Goal: Check status: Check status

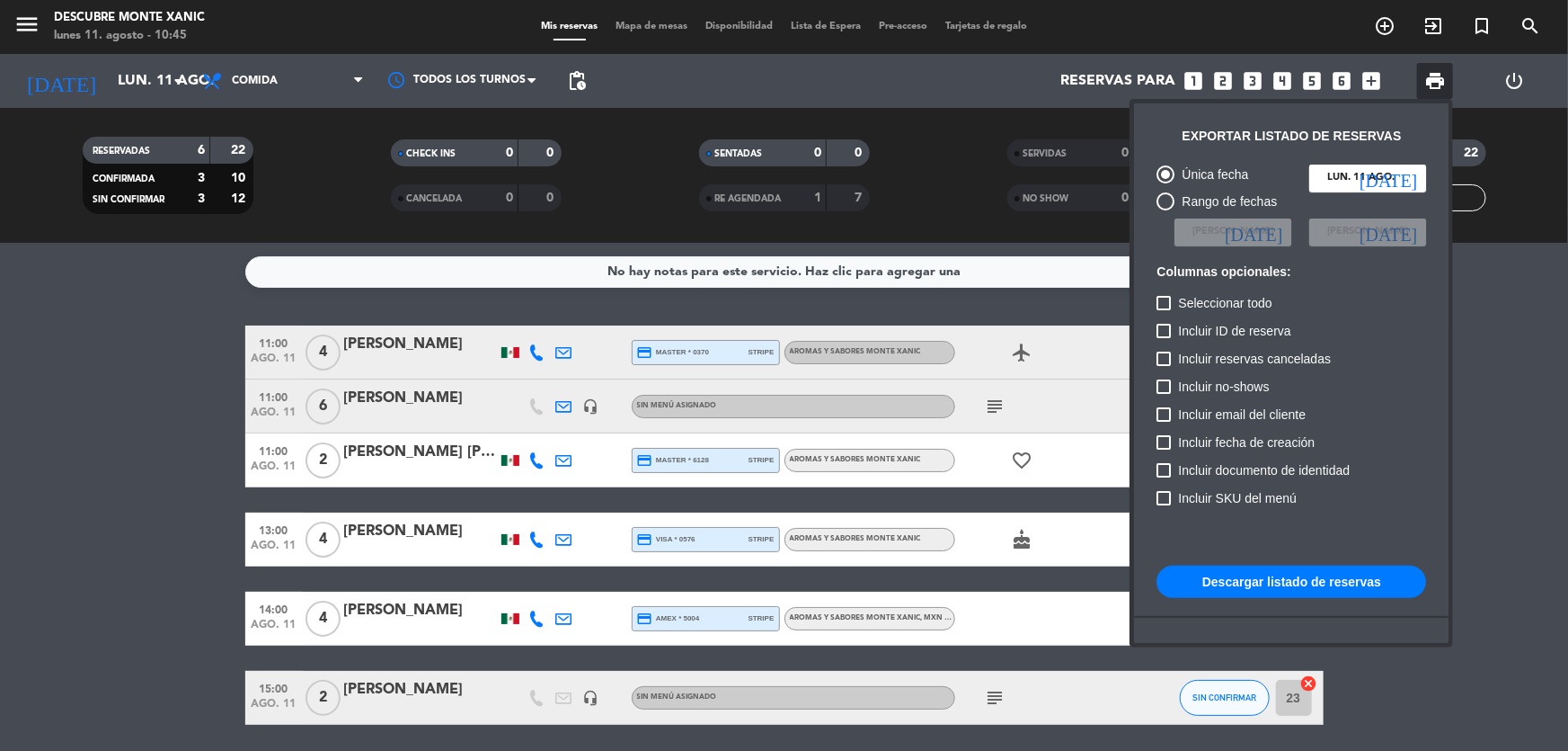
click at [32, 30] on div at bounding box center [784, 375] width 1568 height 751
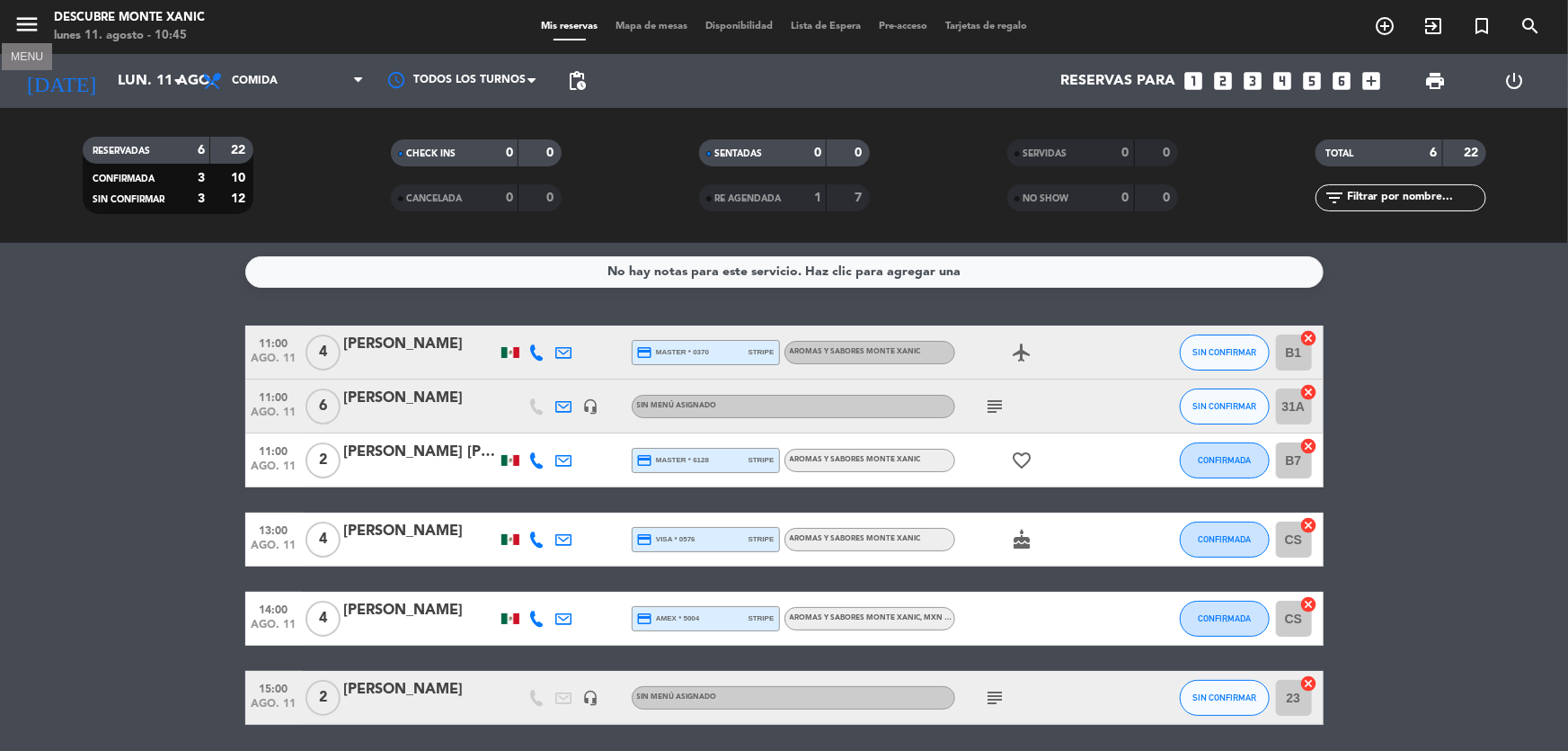
click at [30, 19] on icon "menu" at bounding box center [27, 24] width 27 height 27
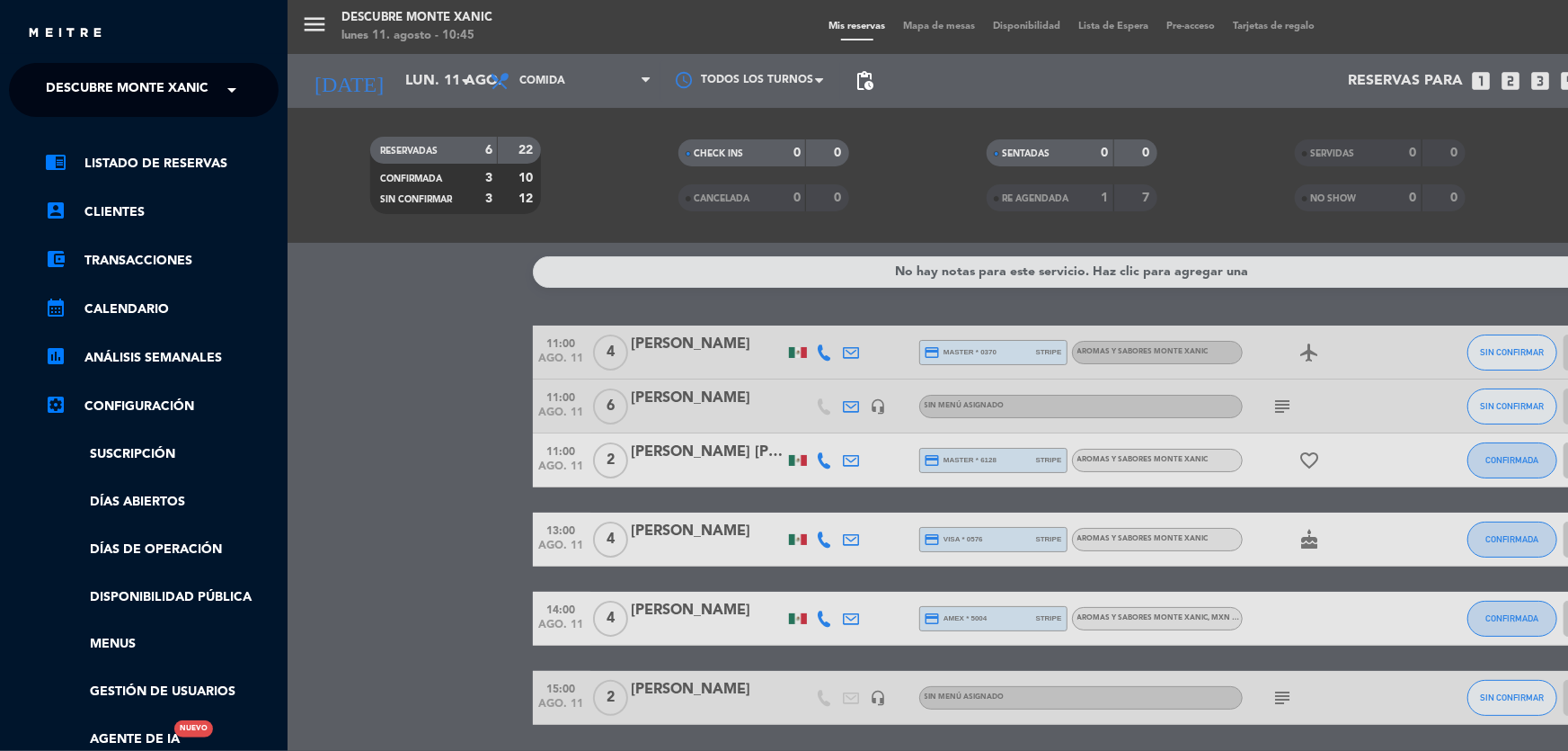
click at [142, 81] on span "Descubre Monte Xanic" at bounding box center [127, 90] width 163 height 38
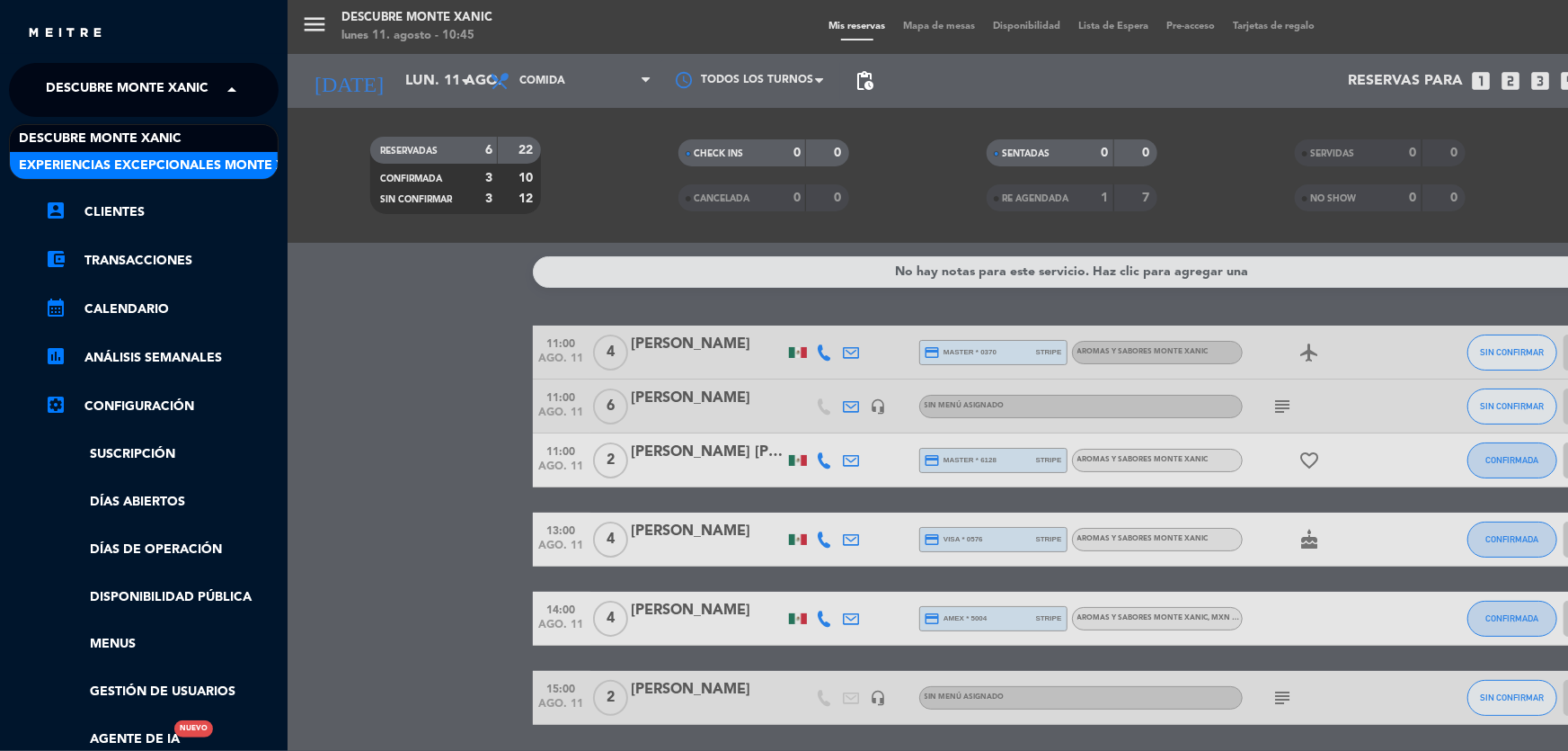
click at [151, 152] on div "Experiencias Excepcionales Monte Xanic" at bounding box center [144, 165] width 268 height 27
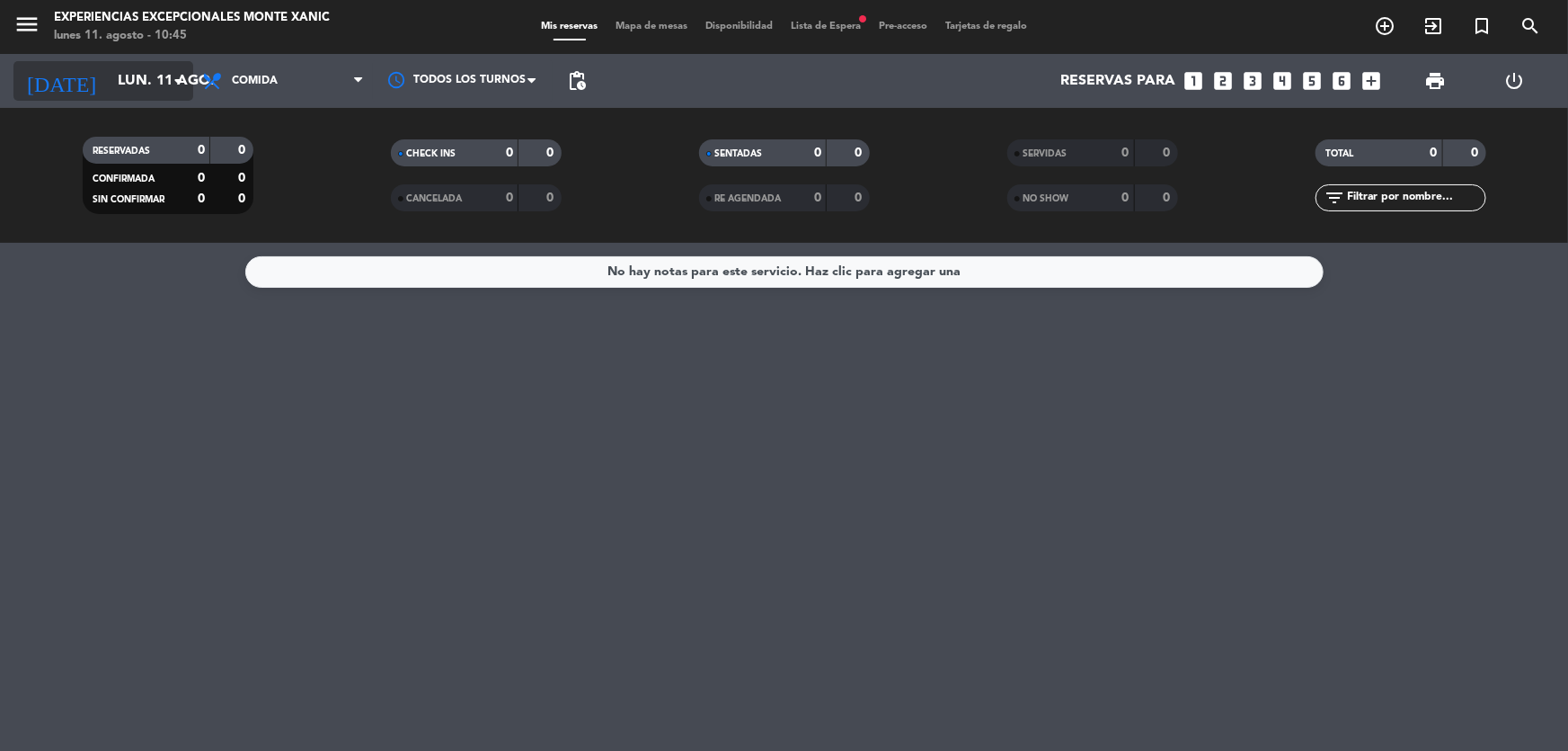
click at [134, 75] on input "lun. 11 ago." at bounding box center [203, 80] width 189 height 35
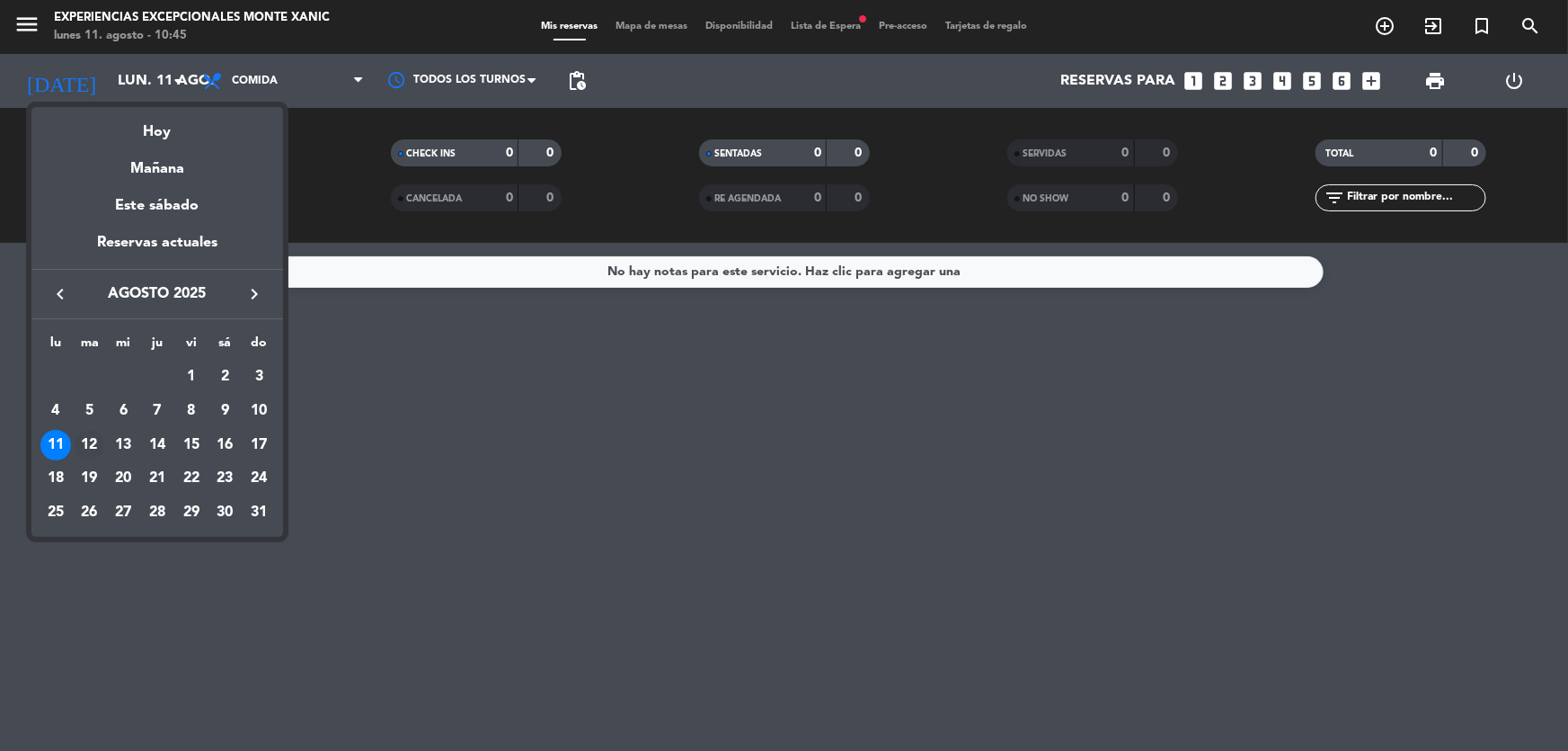
click at [89, 437] on div "12" at bounding box center [89, 444] width 31 height 31
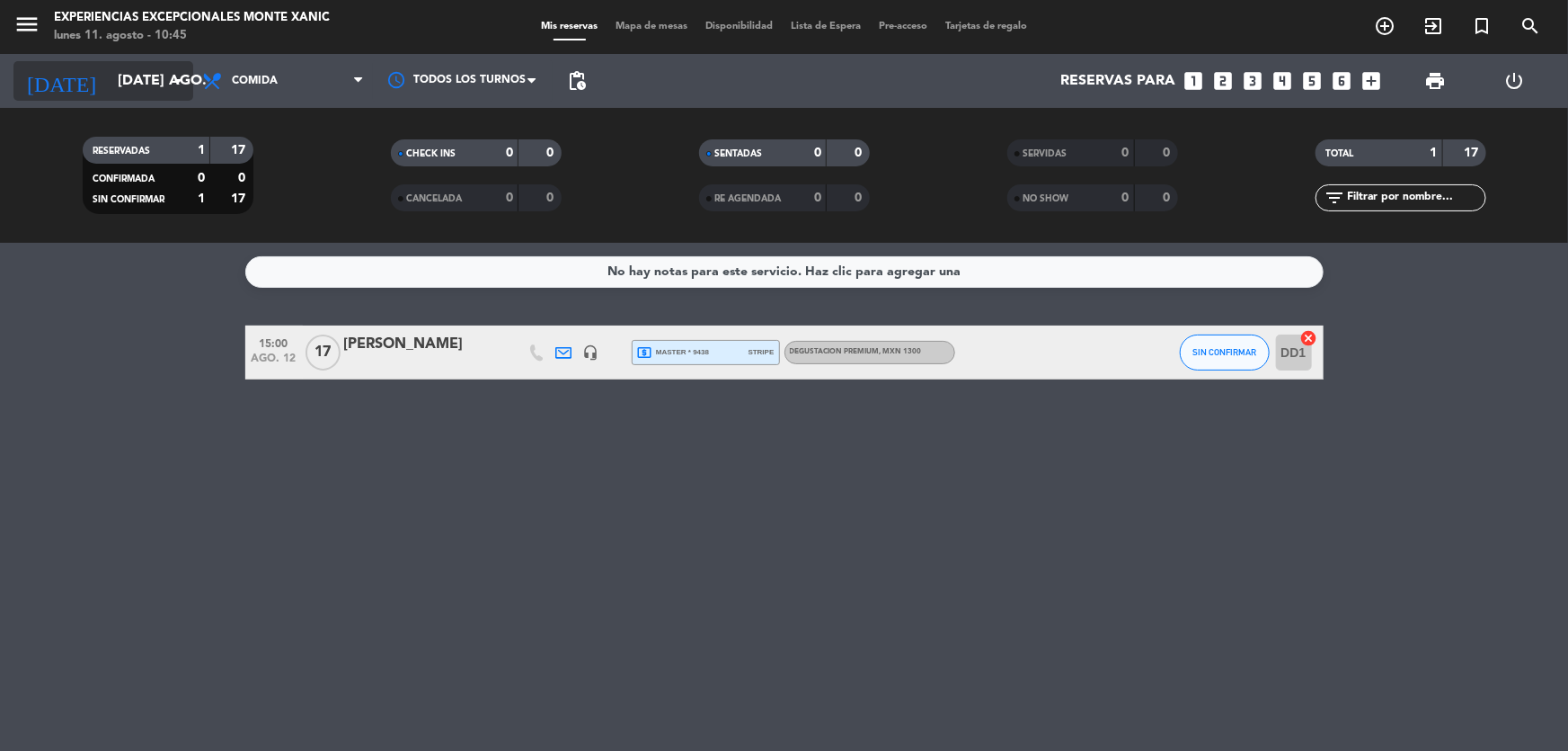
click at [136, 76] on input "[DATE] ago." at bounding box center [203, 80] width 189 height 35
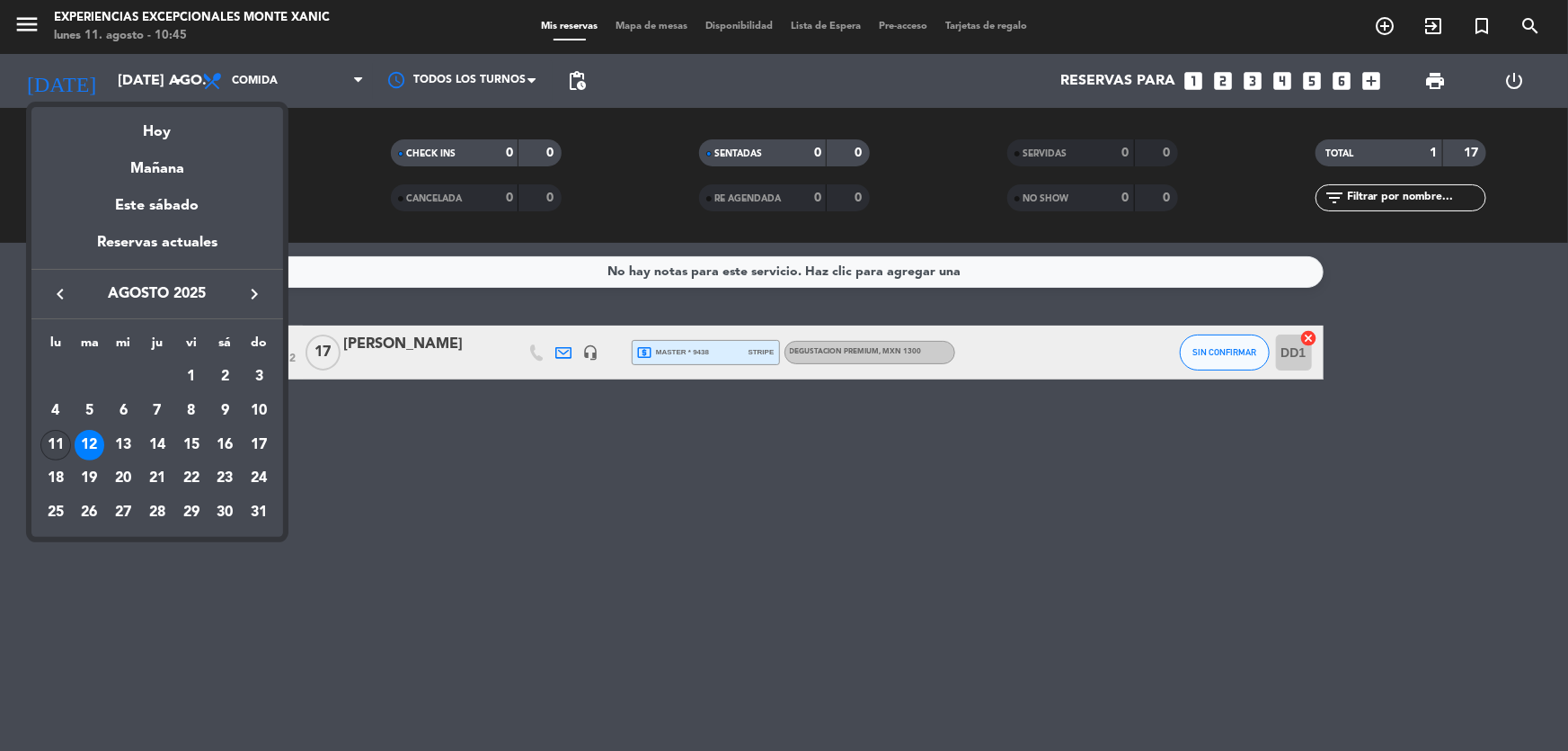
click at [49, 434] on div "11" at bounding box center [56, 444] width 31 height 31
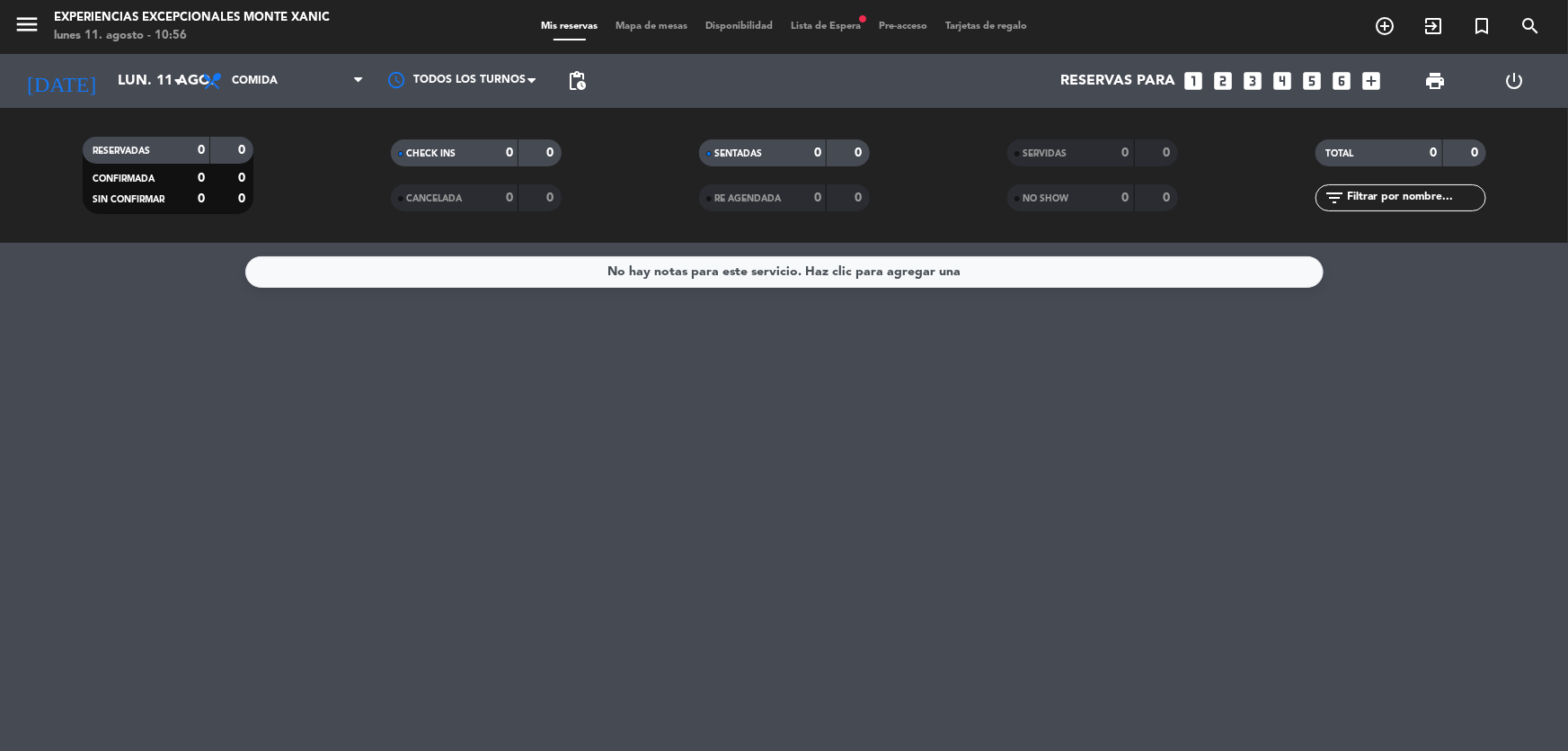
click at [26, 33] on icon "menu" at bounding box center [27, 24] width 27 height 27
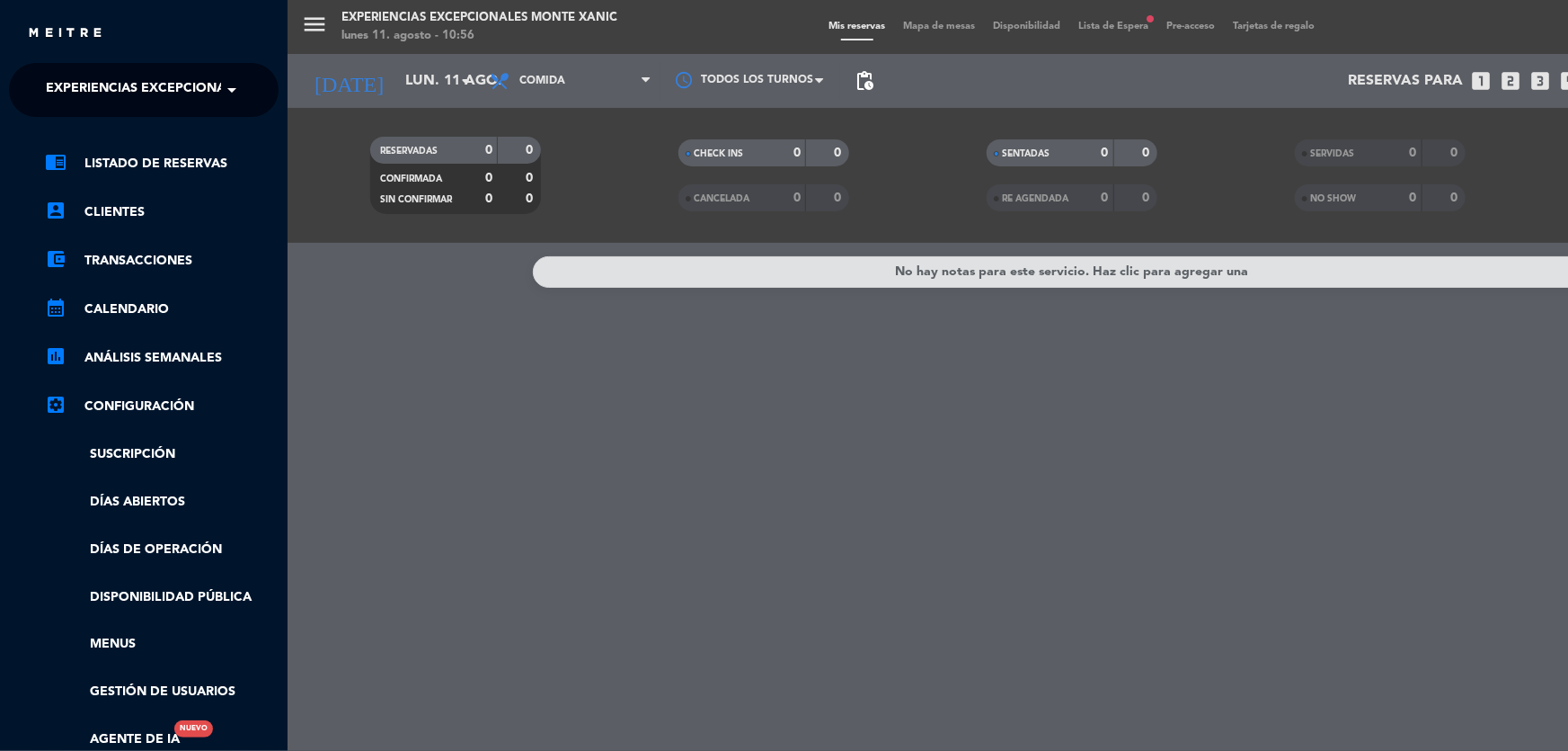
click at [155, 129] on div "chrome_reader_mode Listado de Reservas account_box Clientes account_balance_wal…" at bounding box center [143, 460] width 297 height 687
click at [363, 203] on div "menu Experiencias Excepcionales Monte Xanic lunes 11. agosto - 10:56 Mis reserv…" at bounding box center [1071, 375] width 1568 height 751
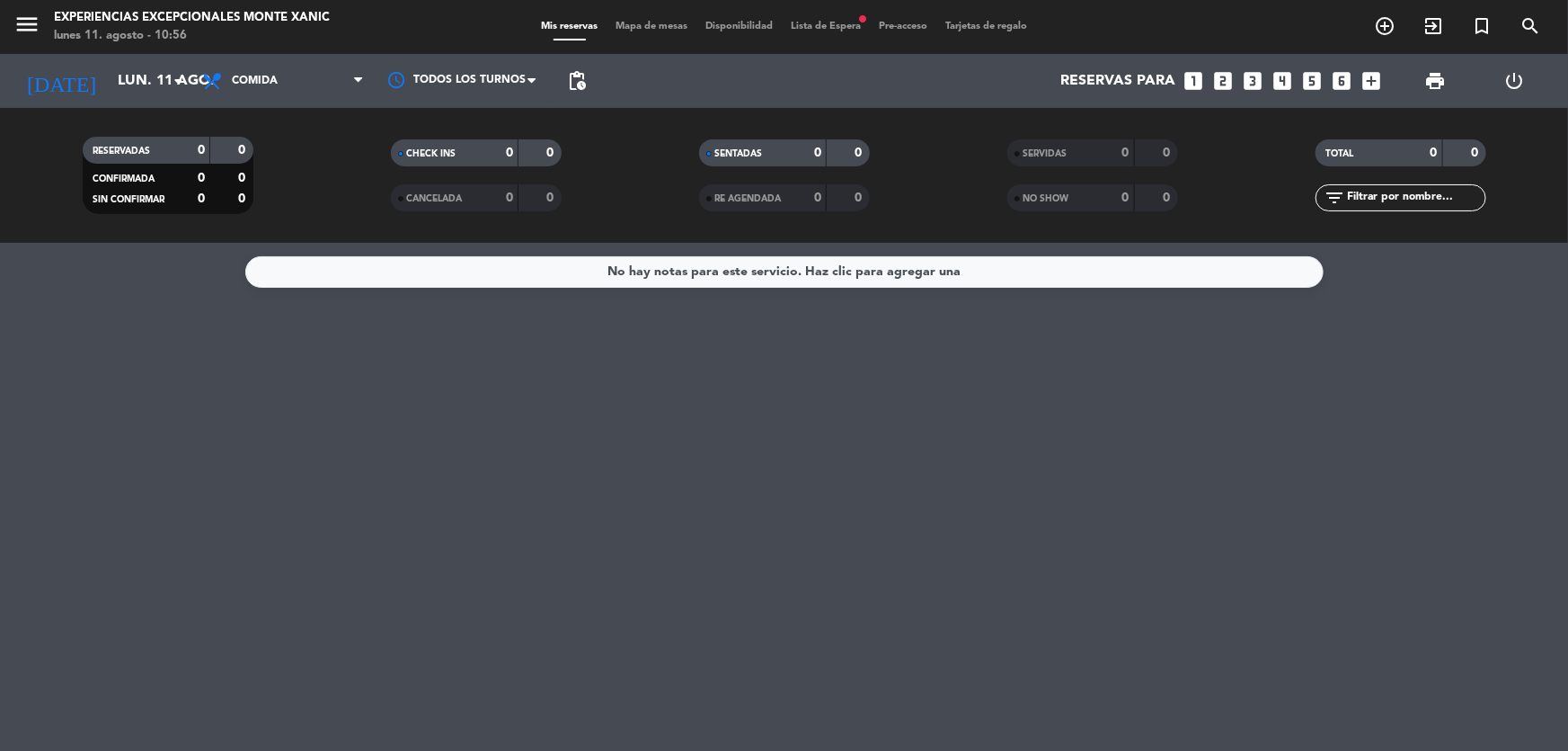
click at [175, 108] on div "RESERVADAS 0 0 CONFIRMADA 0 0 SIN CONFIRMAR 0 0 CHECK INS 0 0 CANCELADA 0 0 SEN…" at bounding box center [784, 176] width 1568 height 135
click at [173, 98] on div "[DATE] lun. 11 ago. arrow_drop_down" at bounding box center [103, 81] width 180 height 40
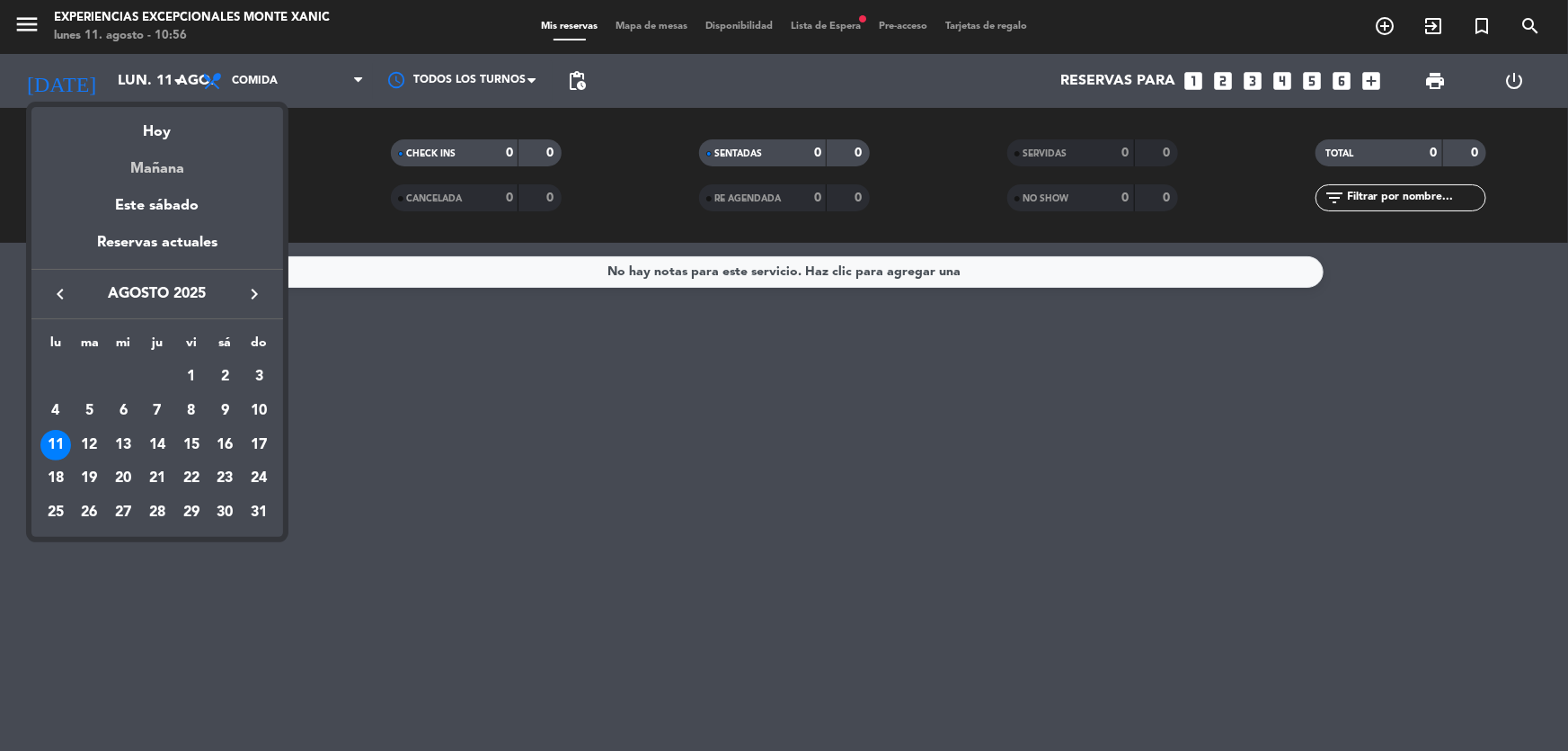
click at [200, 174] on div "Mañana" at bounding box center [158, 162] width 252 height 37
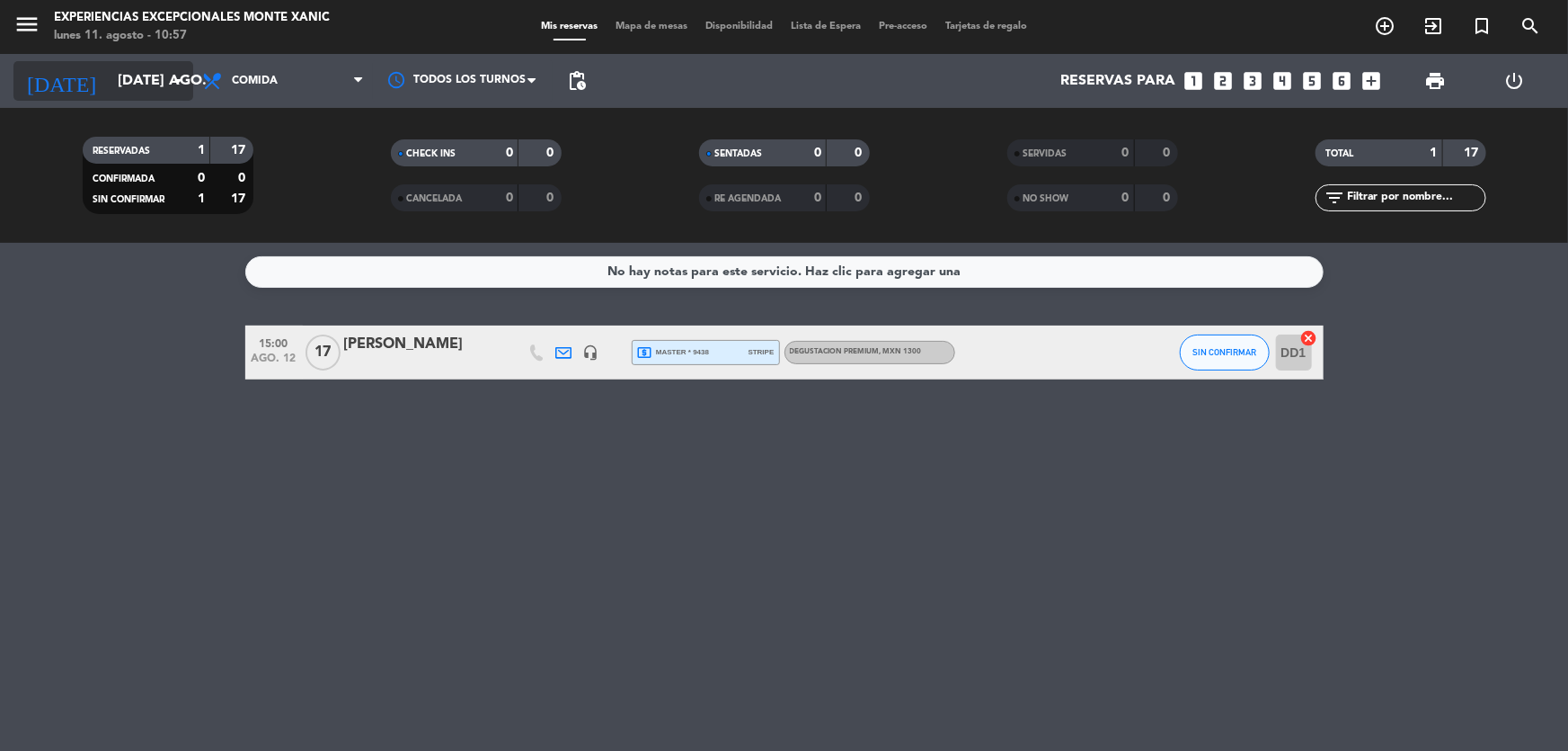
click at [146, 90] on input "[DATE] ago." at bounding box center [203, 80] width 189 height 35
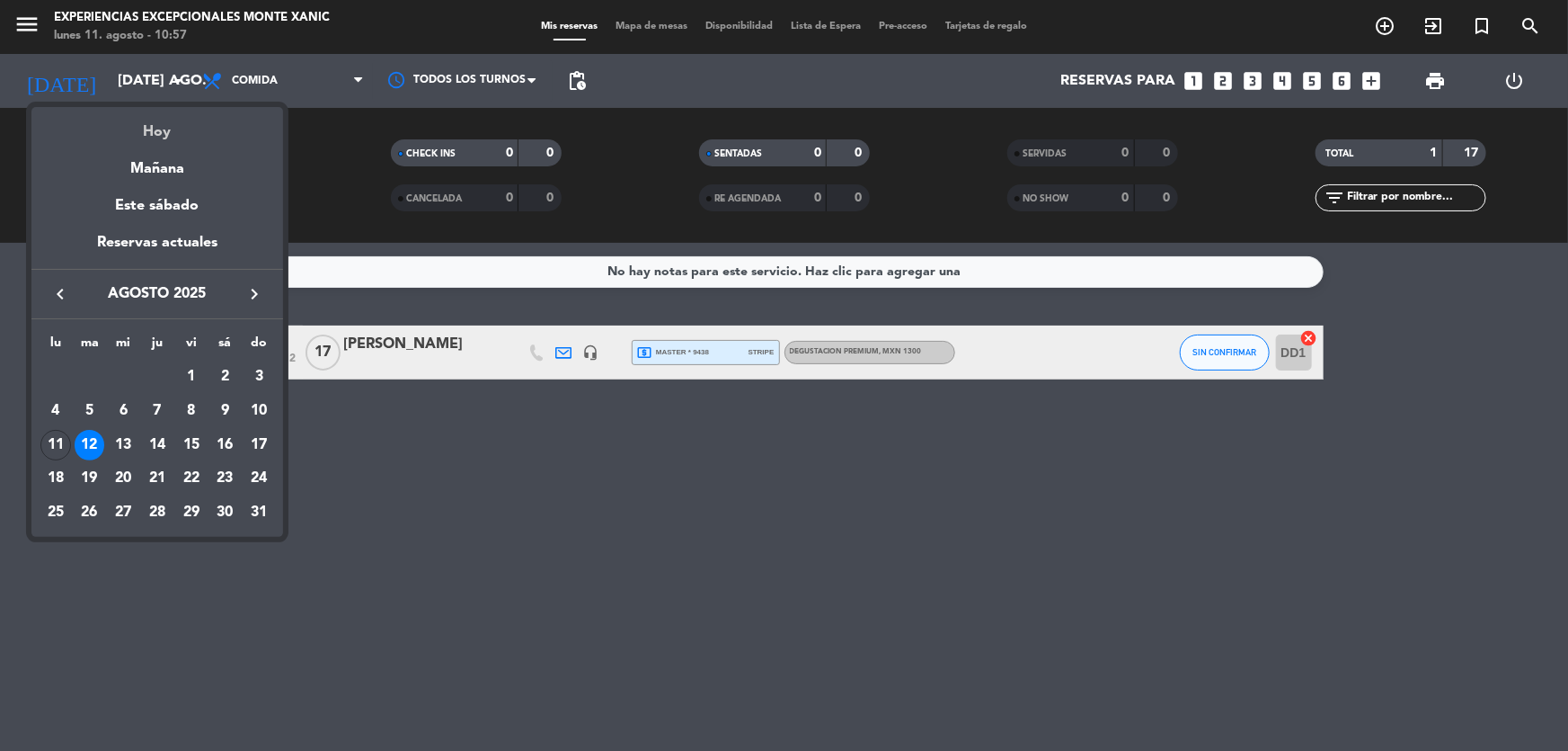
click at [173, 126] on div "Hoy" at bounding box center [158, 125] width 252 height 37
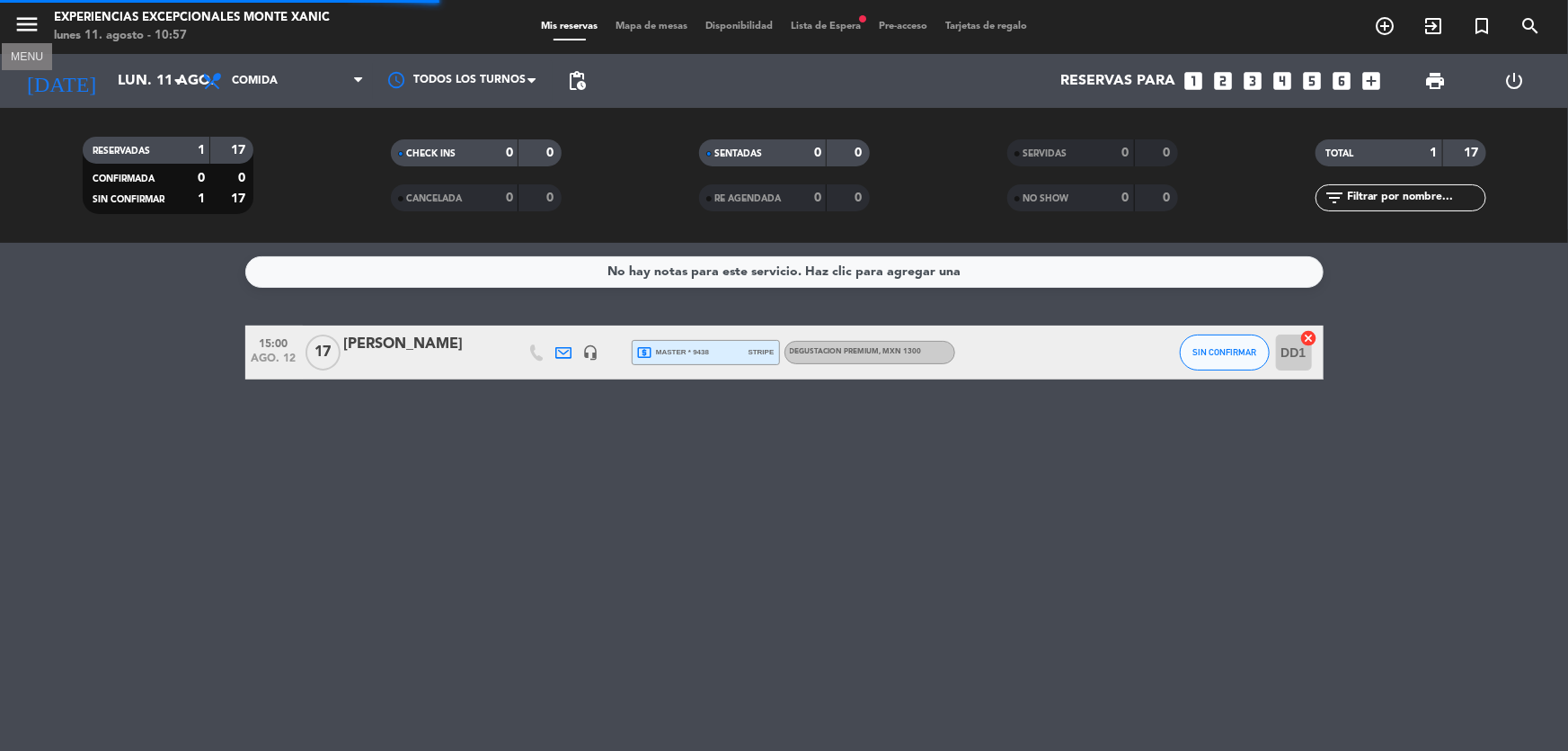
click at [24, 26] on icon "menu" at bounding box center [27, 24] width 27 height 27
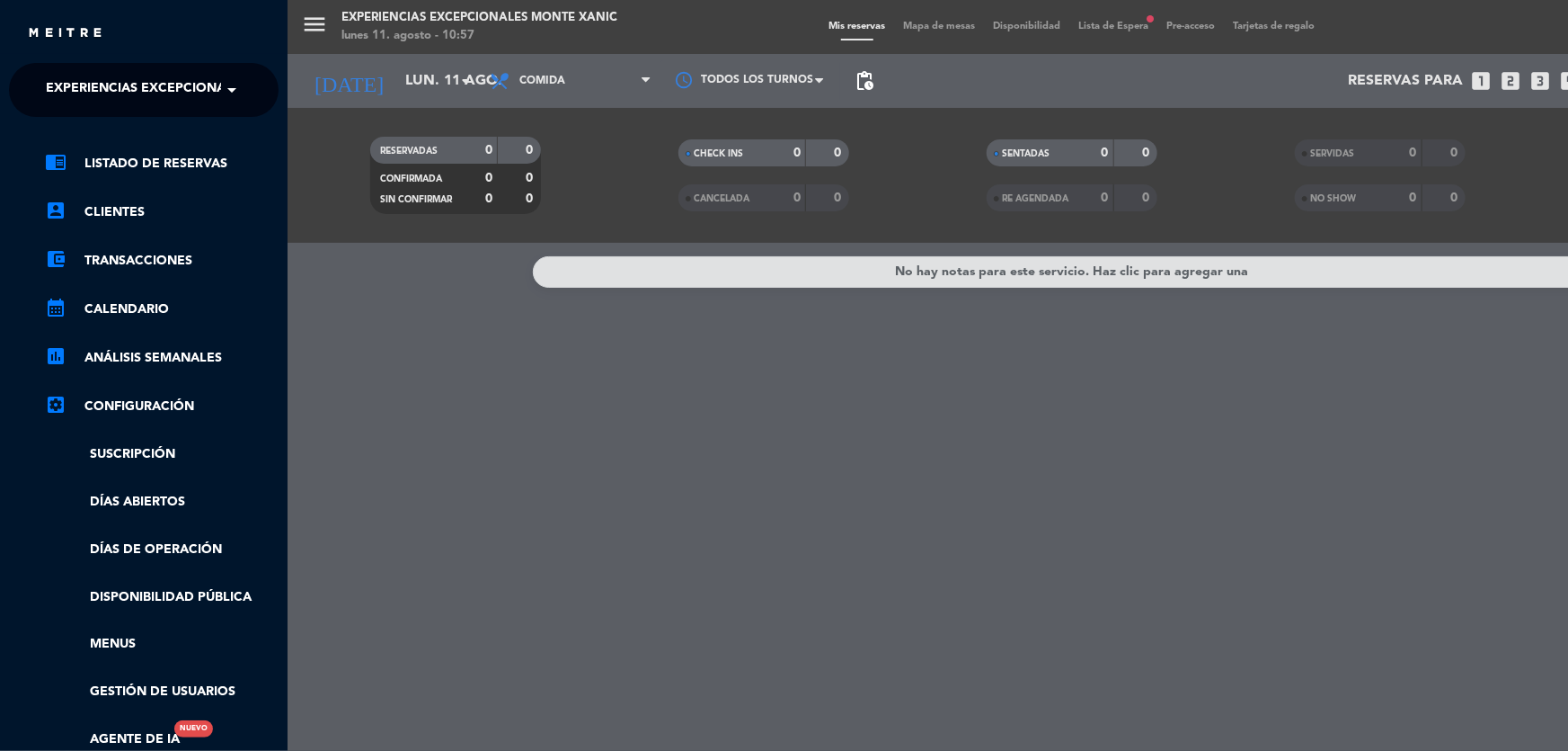
click at [359, 165] on div "menu Experiencias Excepcionales Monte Xanic lunes 11. agosto - 10:57 Mis reserv…" at bounding box center [1071, 375] width 1568 height 751
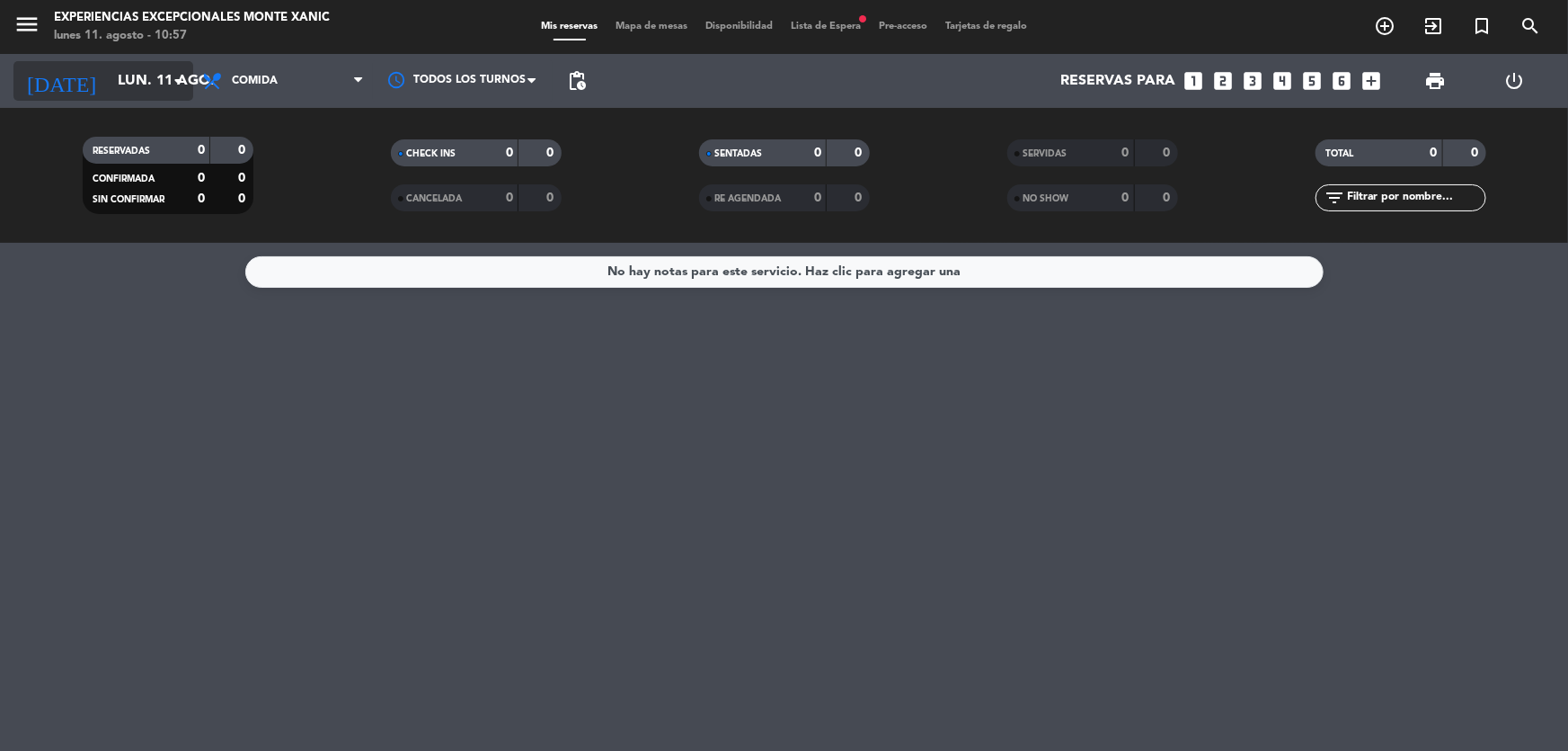
click at [166, 84] on input "lun. 11 ago." at bounding box center [203, 80] width 189 height 35
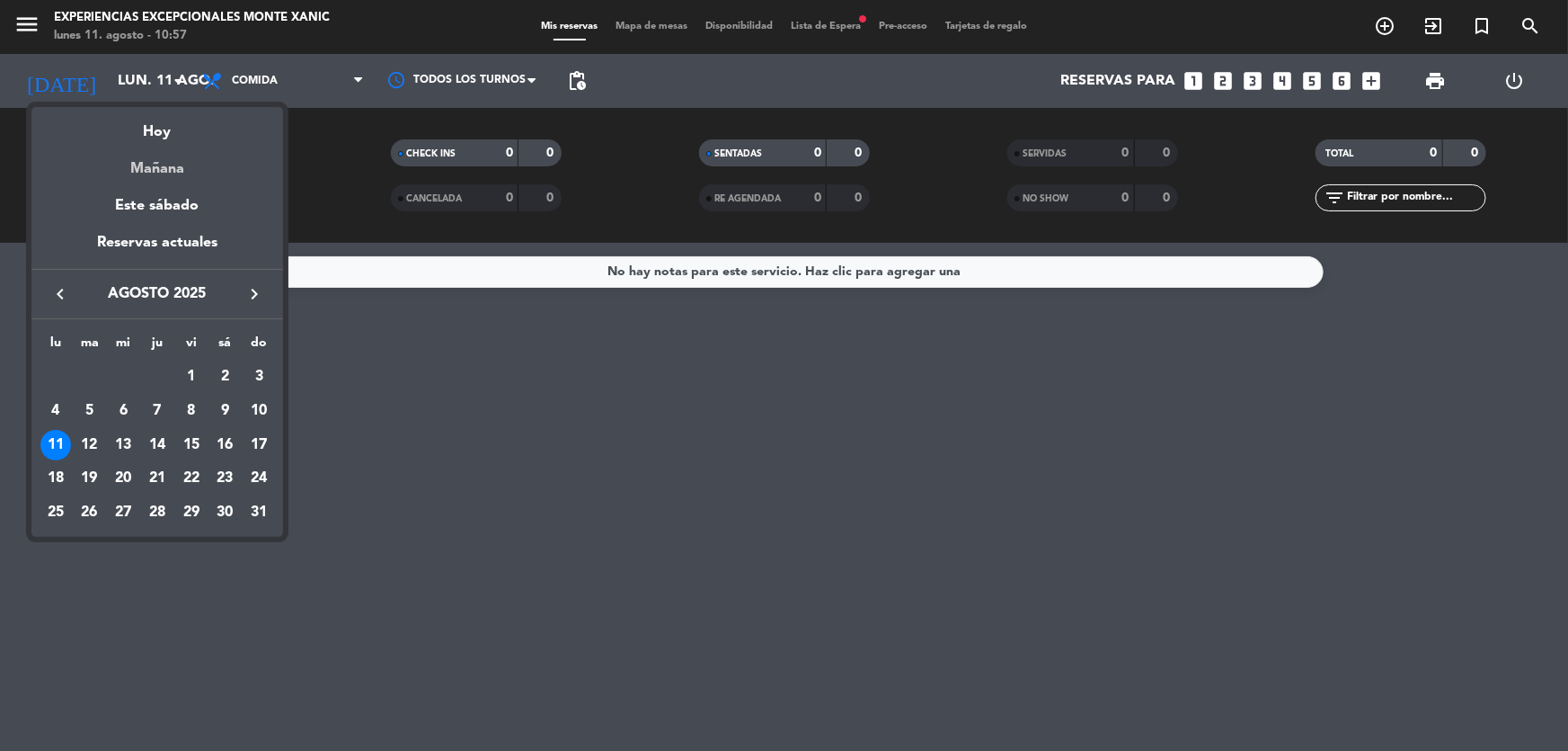
click at [195, 165] on div "Mañana" at bounding box center [158, 162] width 252 height 37
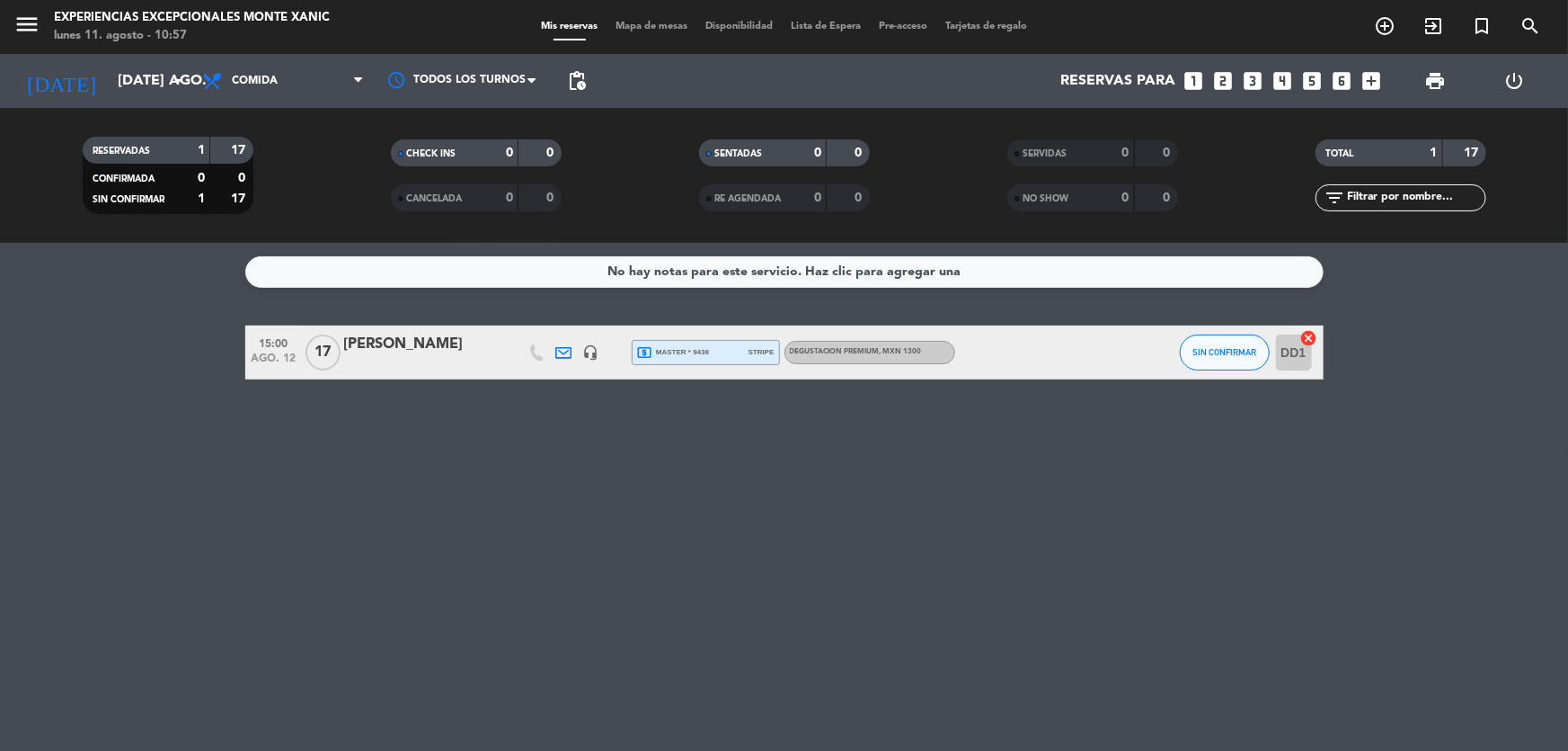
click at [641, 350] on icon "local_atm" at bounding box center [646, 352] width 16 height 16
click at [646, 350] on icon "local_atm" at bounding box center [646, 352] width 16 height 16
click at [138, 62] on div "[DATE] [DATE] ago. arrow_drop_down" at bounding box center [103, 81] width 180 height 40
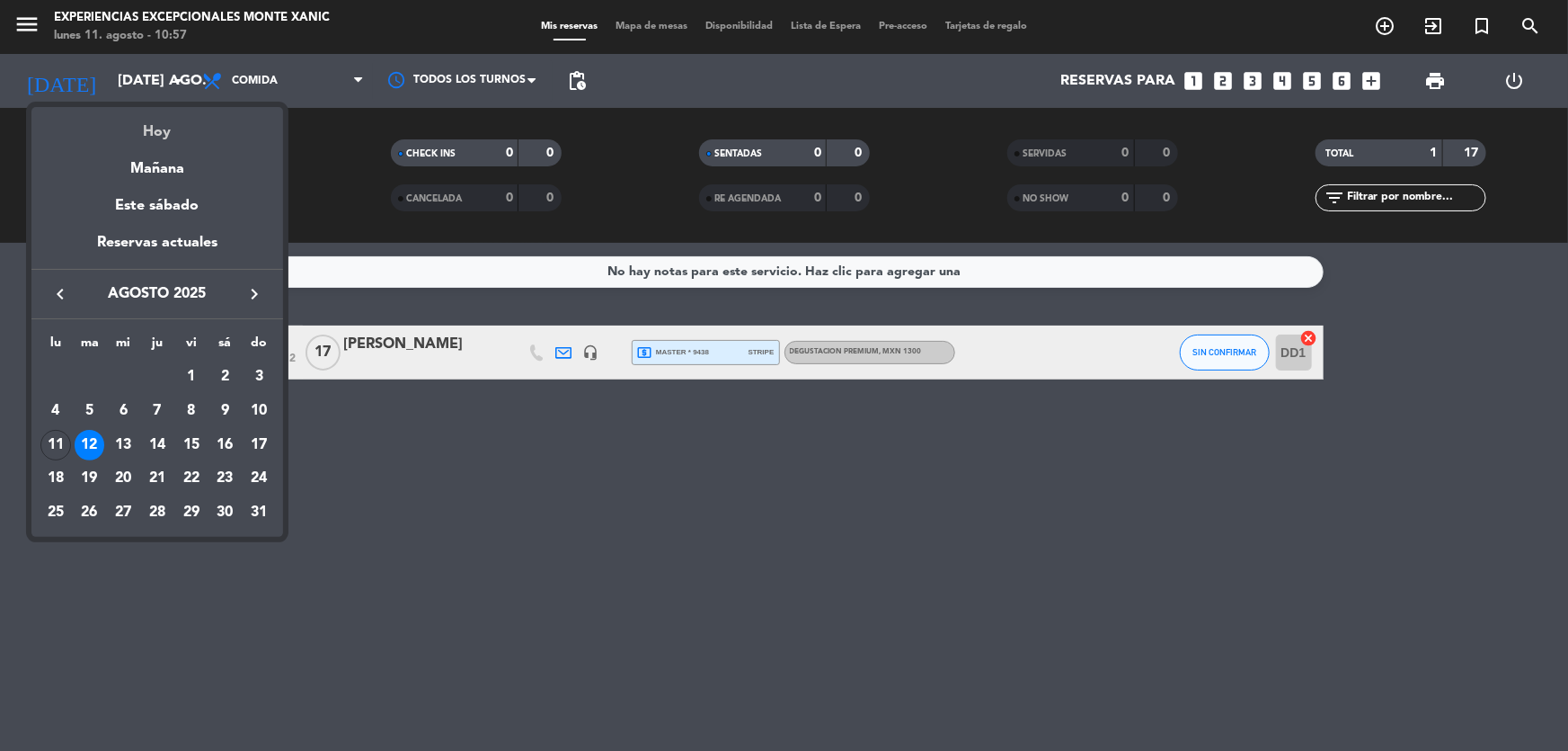
click at [172, 115] on div "Hoy" at bounding box center [158, 125] width 252 height 37
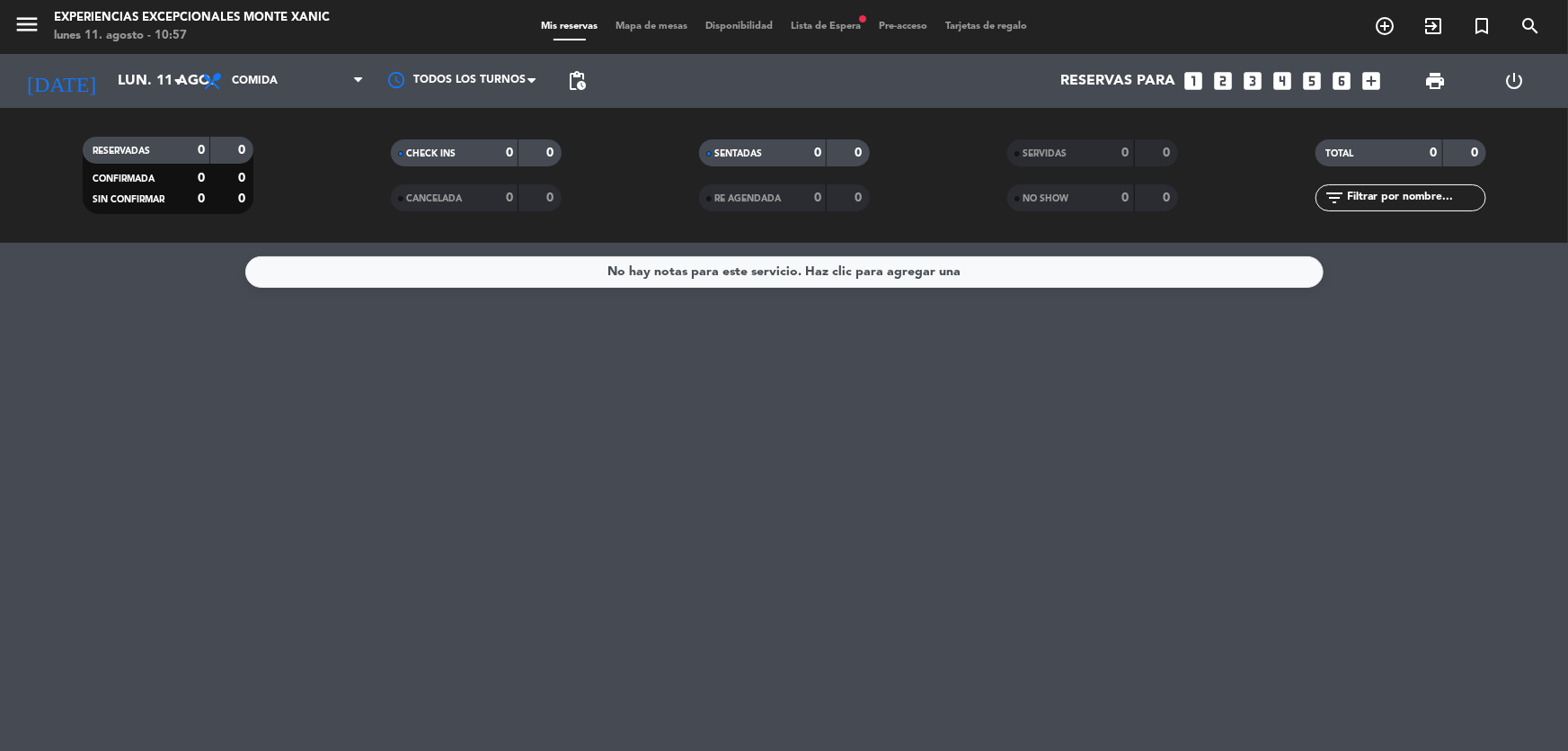
drag, startPoint x: 43, startPoint y: 34, endPoint x: 26, endPoint y: 34, distance: 17.0
click at [26, 34] on span "menu" at bounding box center [34, 27] width 41 height 43
click at [26, 34] on icon "menu" at bounding box center [27, 24] width 27 height 27
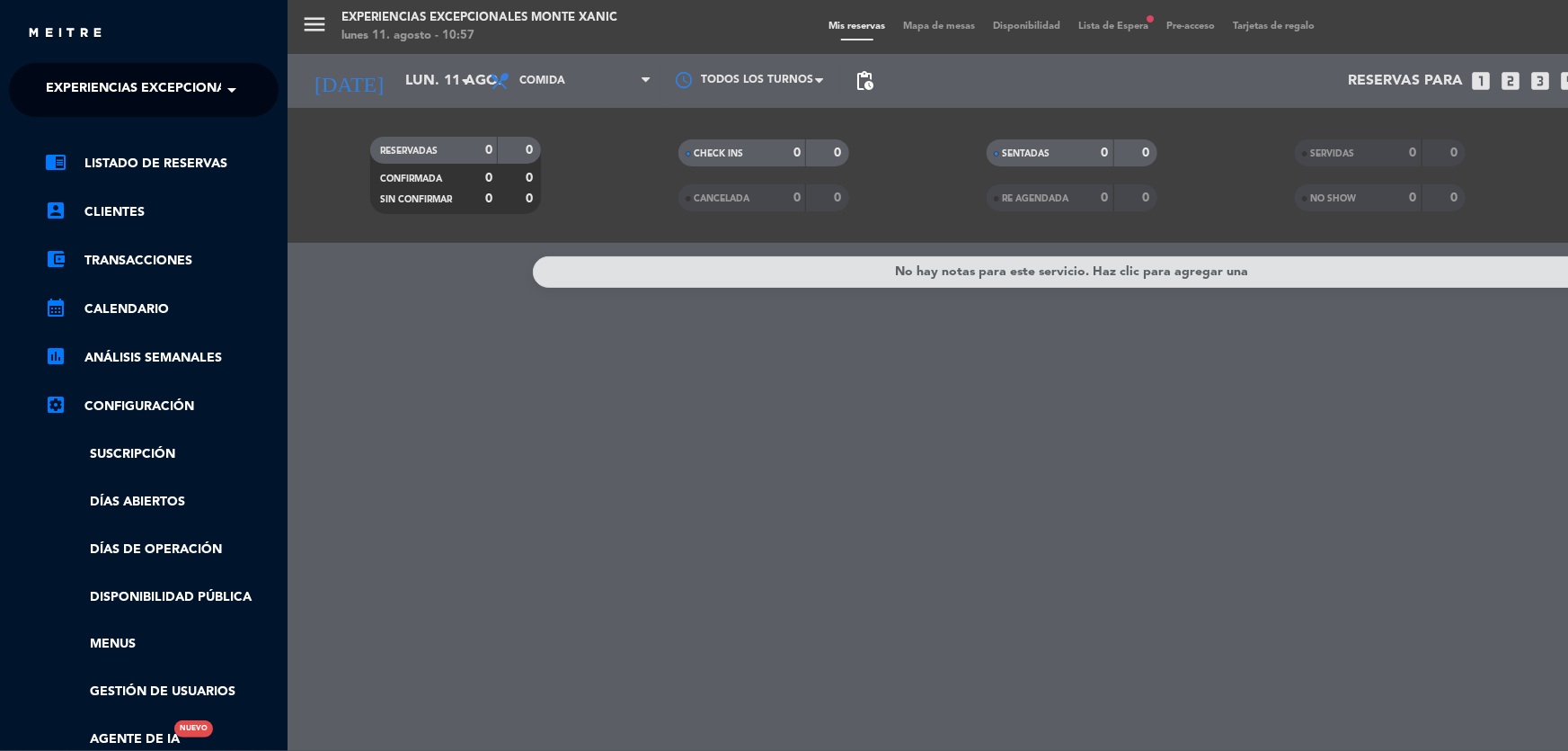
click at [69, 63] on ng-select "× Experiencias Excepcionales Monte Xanic ×" at bounding box center [144, 89] width 270 height 54
click at [97, 97] on span "Experiencias Excepcionales Monte Xanic" at bounding box center [194, 90] width 298 height 38
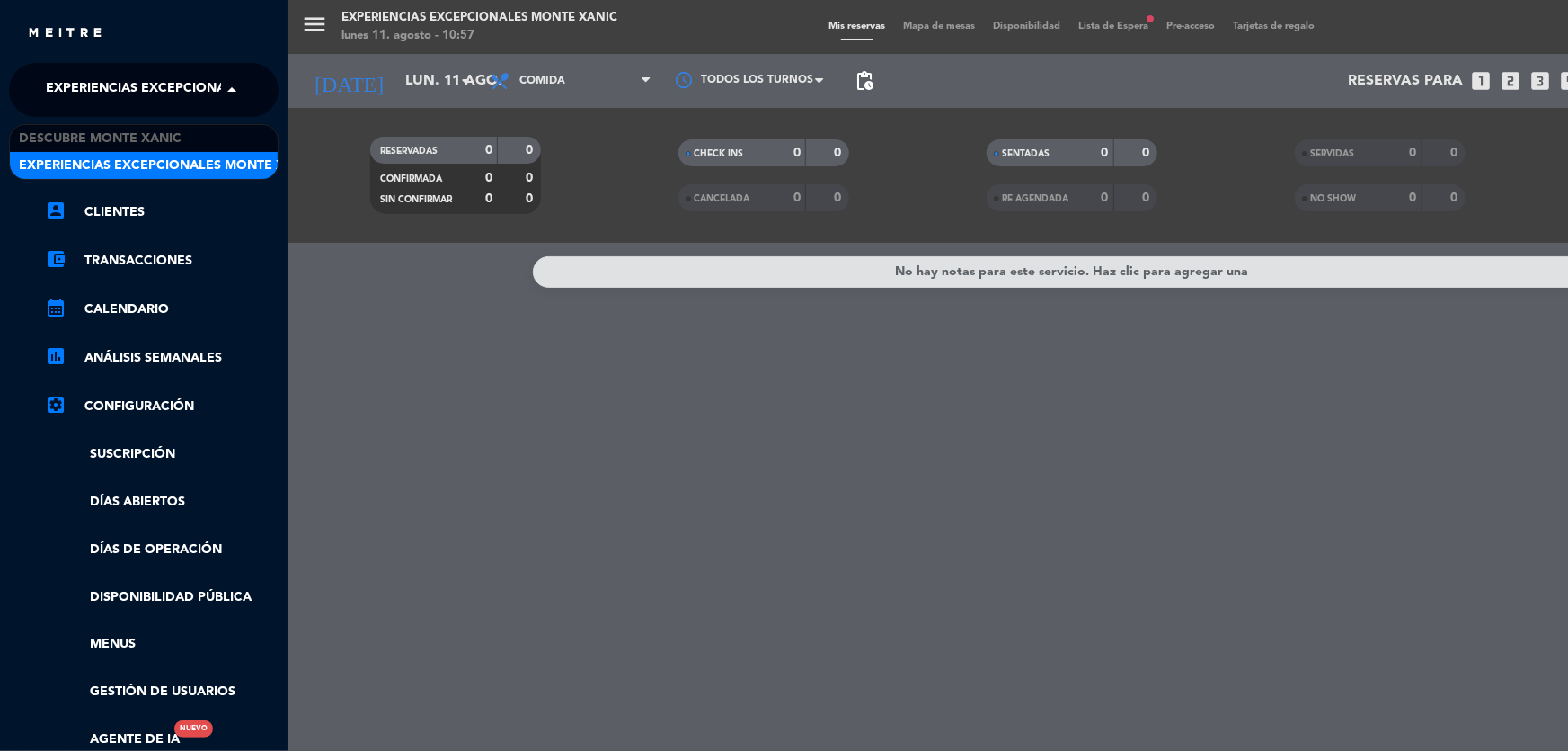
click at [112, 118] on div "chrome_reader_mode Listado de Reservas account_box Clientes account_balance_wal…" at bounding box center [143, 460] width 297 height 687
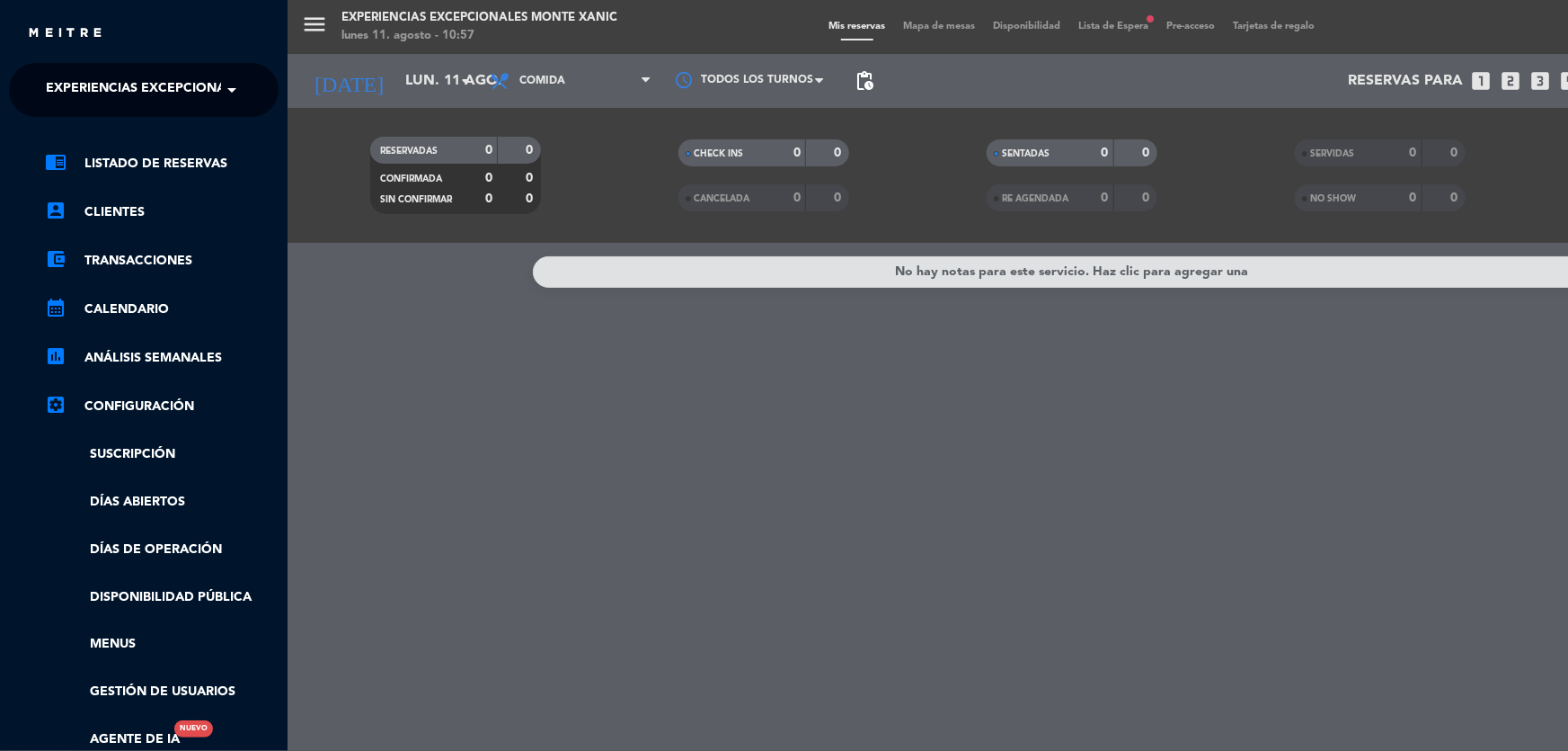
click at [119, 81] on span "Experiencias Excepcionales Monte Xanic" at bounding box center [194, 90] width 298 height 38
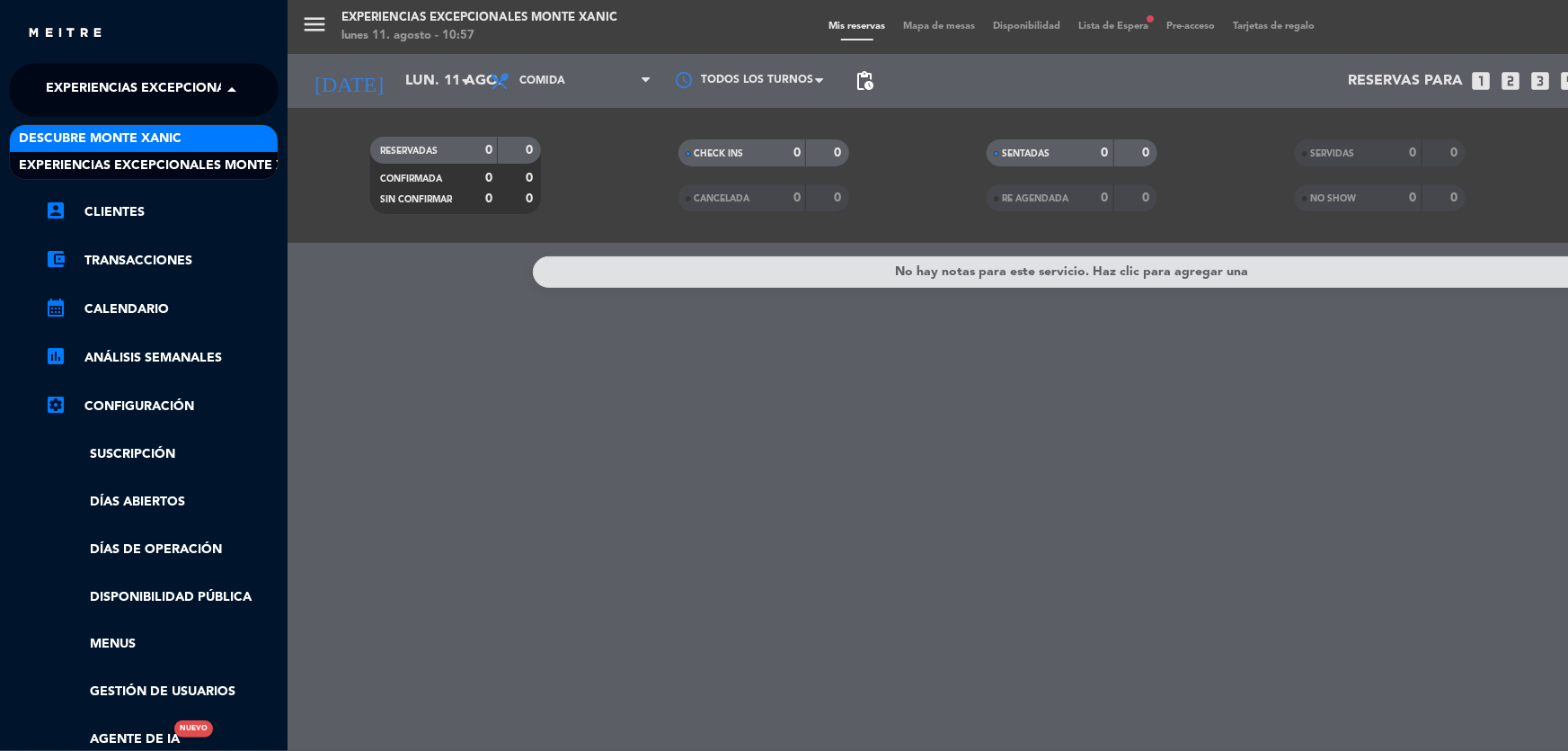
click at [129, 129] on span "Descubre Monte Xanic" at bounding box center [100, 139] width 163 height 21
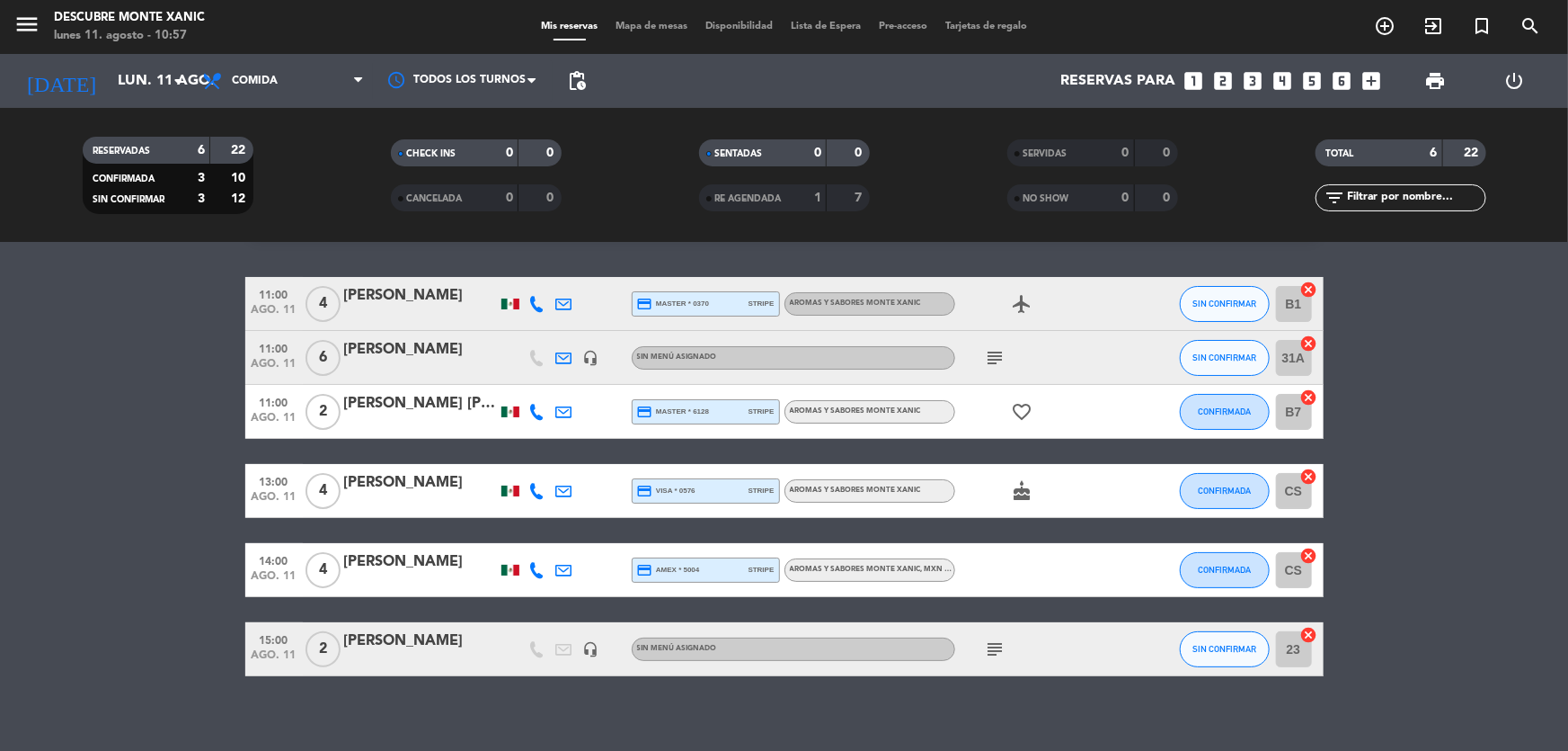
scroll to position [63, 0]
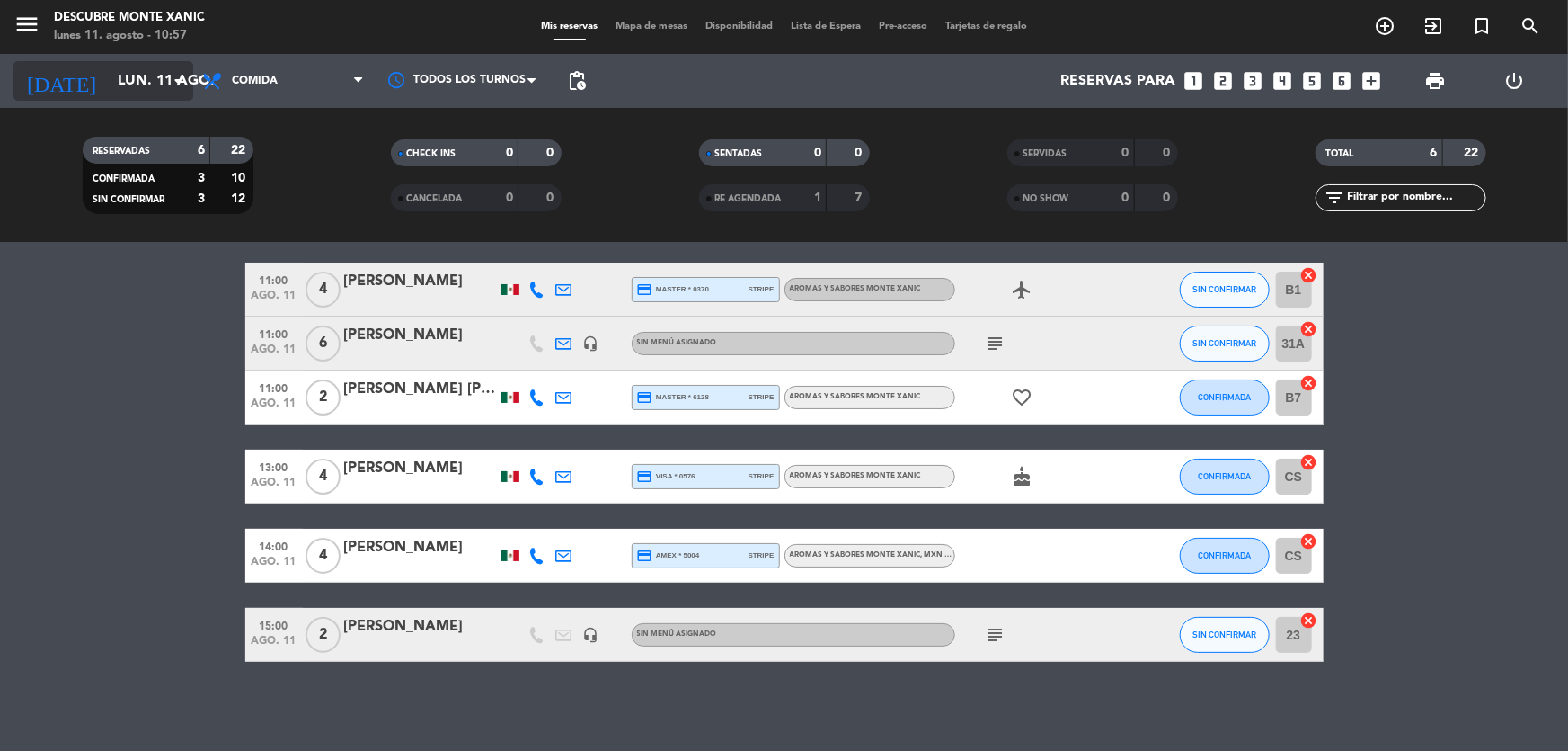
click at [139, 69] on input "lun. 11 ago." at bounding box center [203, 80] width 189 height 35
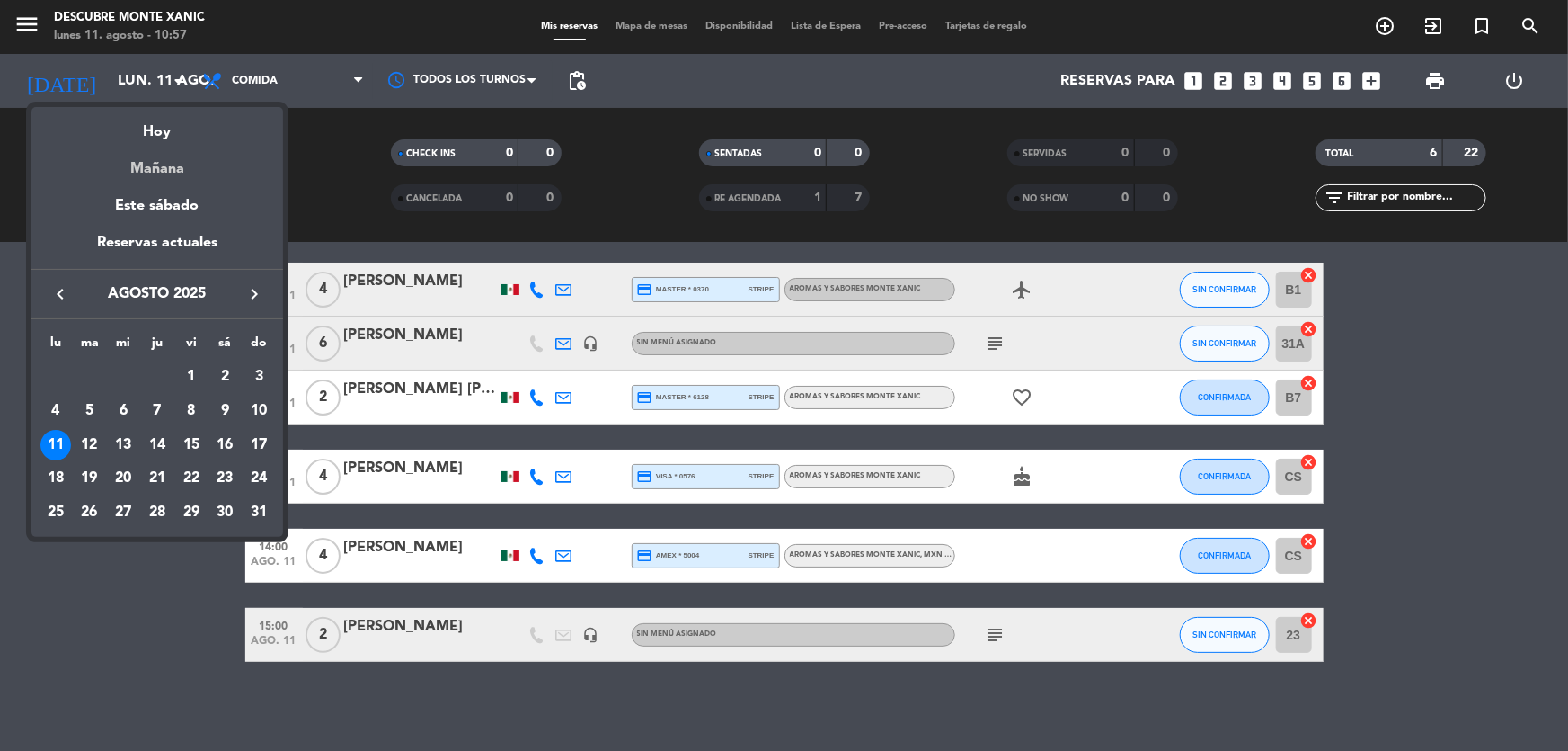
click at [196, 171] on div "Mañana" at bounding box center [158, 162] width 252 height 37
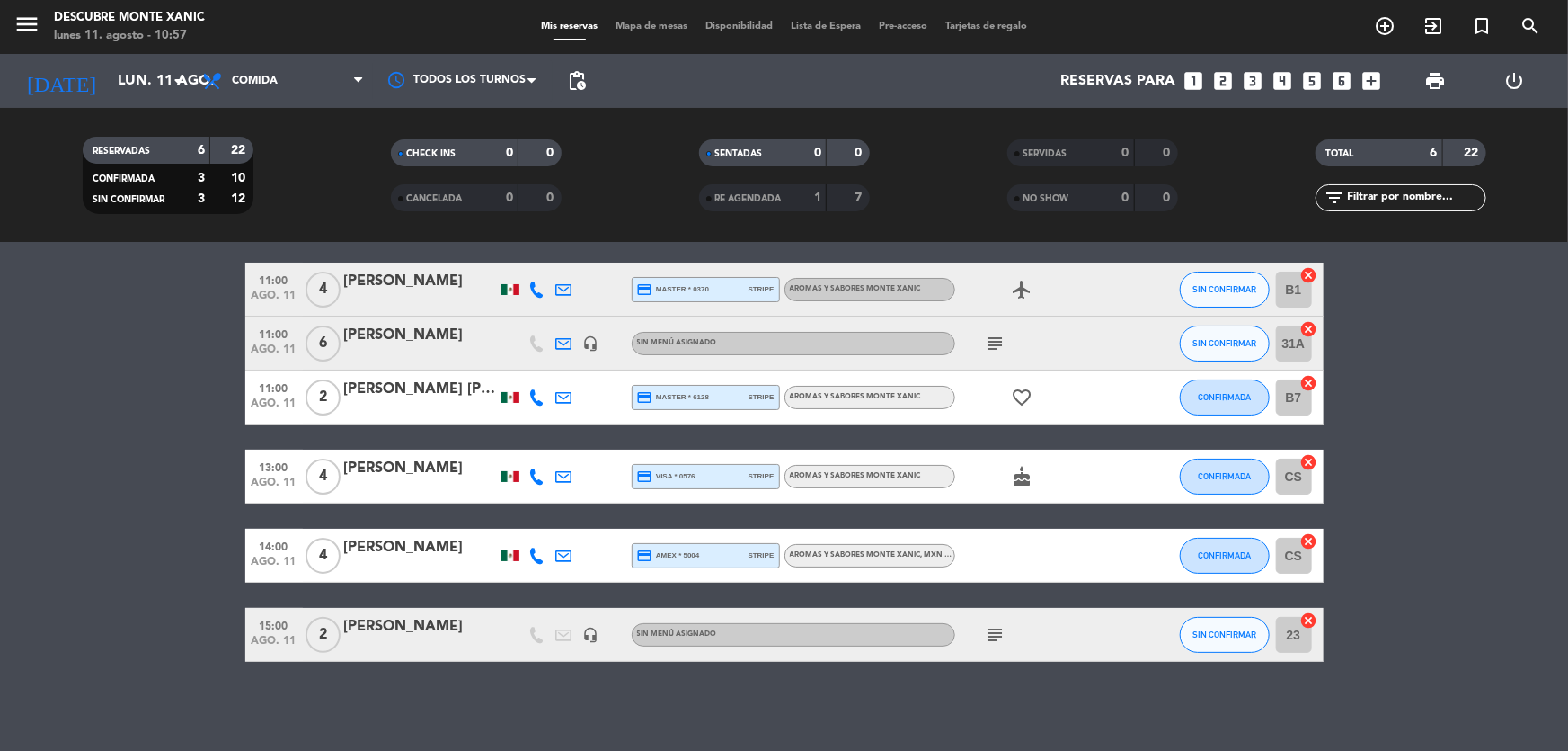
type input "[DATE] ago."
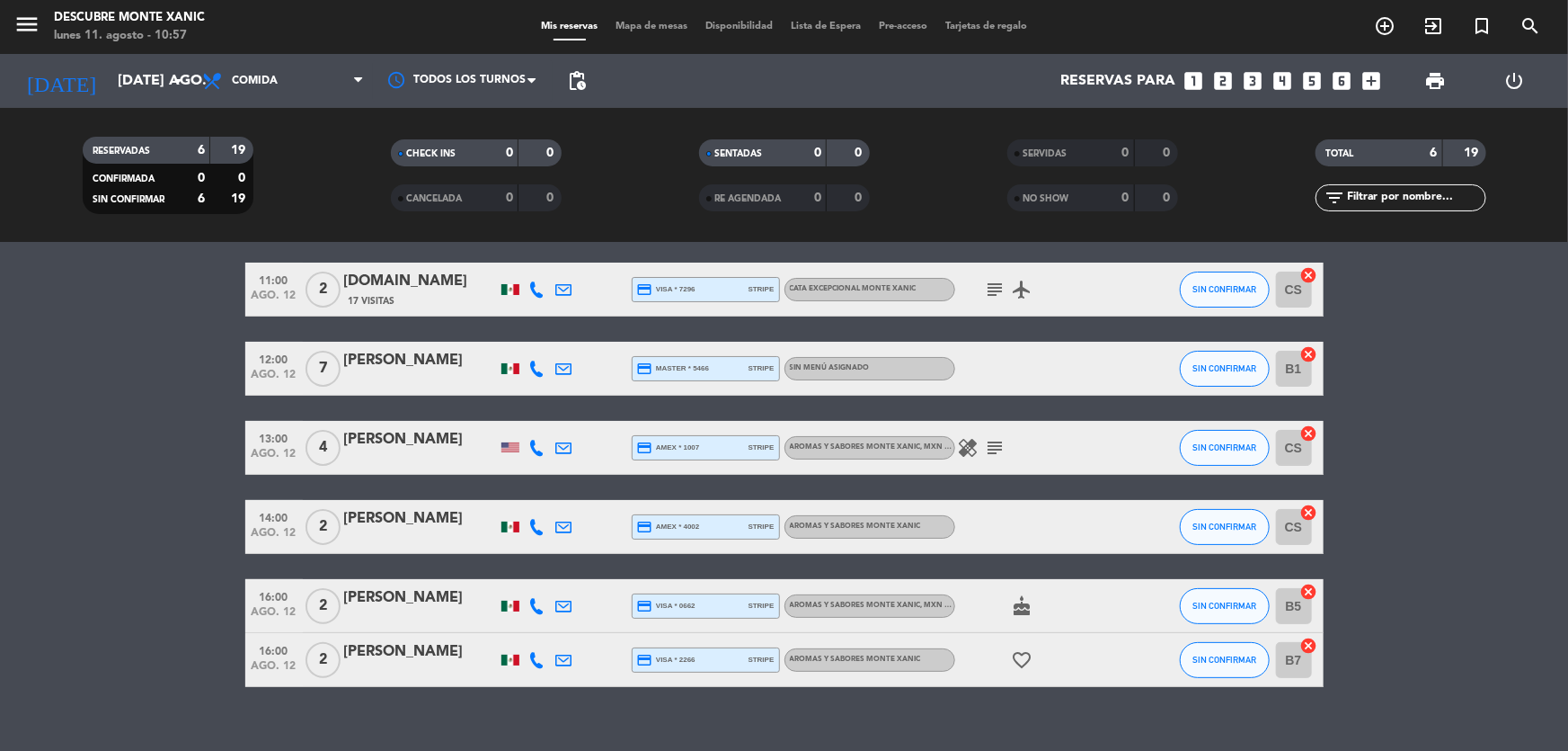
scroll to position [0, 0]
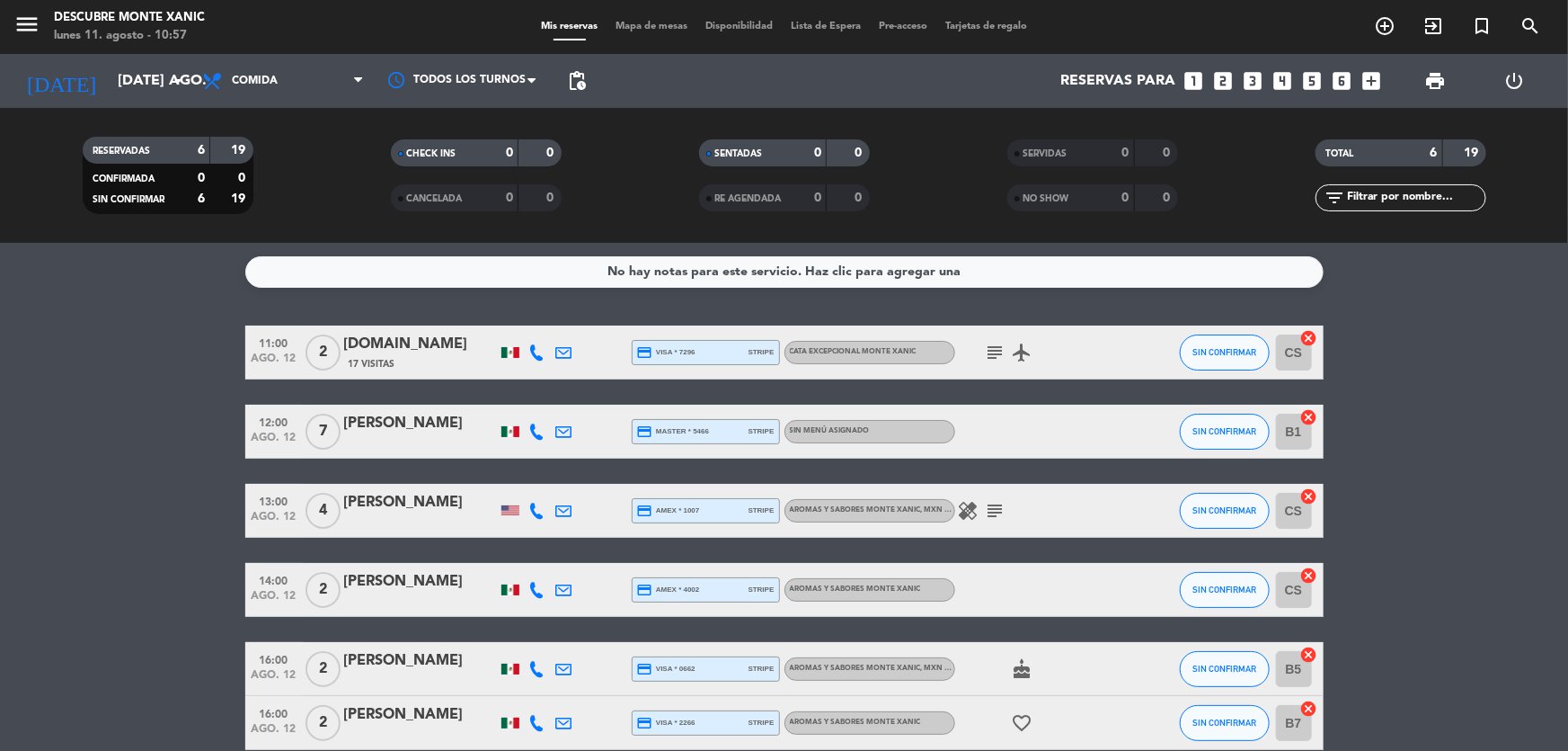
click at [983, 356] on span "subject" at bounding box center [996, 352] width 27 height 22
click at [988, 357] on icon "subject" at bounding box center [996, 352] width 22 height 22
click at [993, 507] on icon "subject" at bounding box center [996, 511] width 22 height 22
click at [996, 350] on icon "subject" at bounding box center [996, 352] width 22 height 22
click at [131, 379] on bookings-row "11:00 ago. 12 2 [DOMAIN_NAME] 17 Visitas credit_card visa * 7296 stripe Cata Ex…" at bounding box center [784, 538] width 1568 height 425
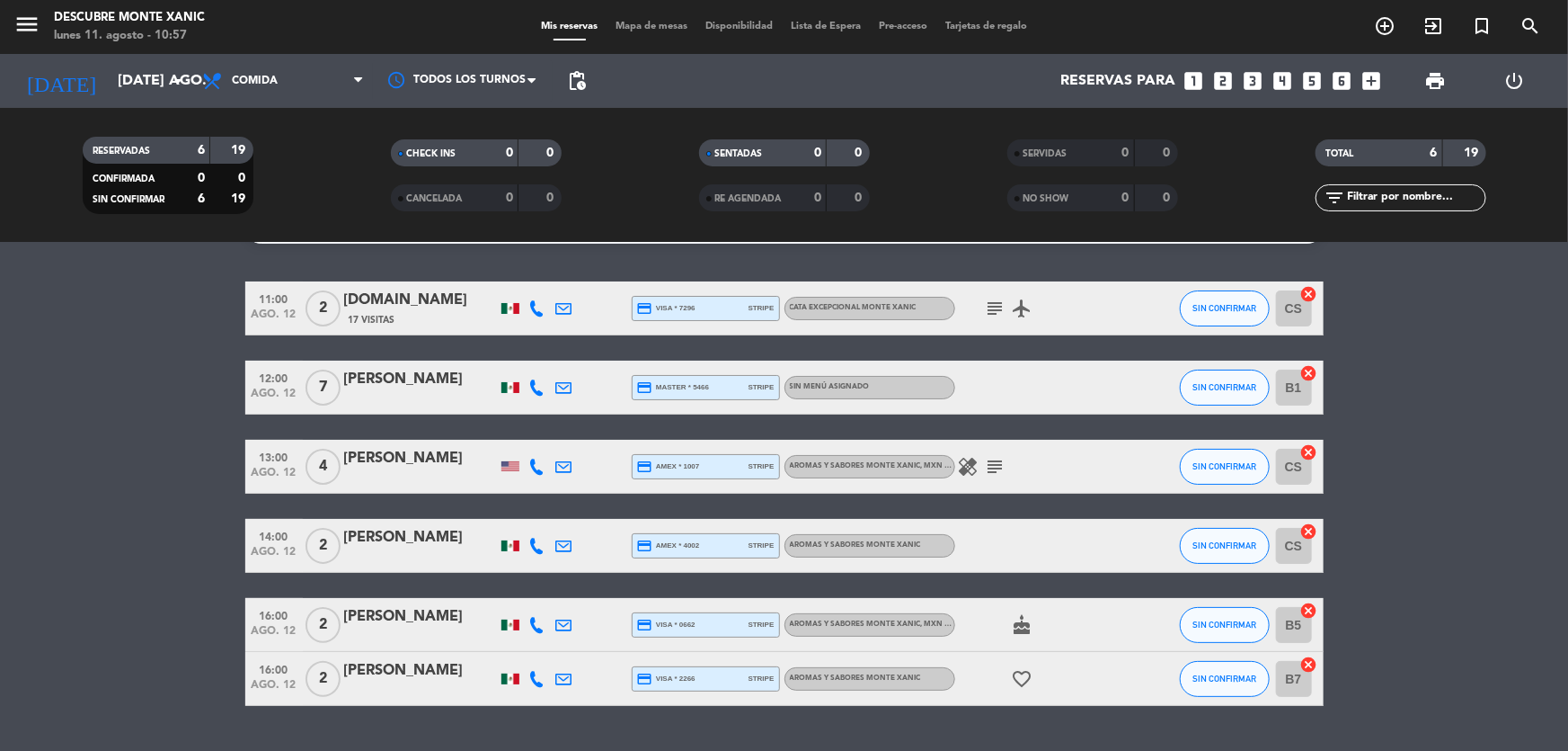
scroll to position [88, 0]
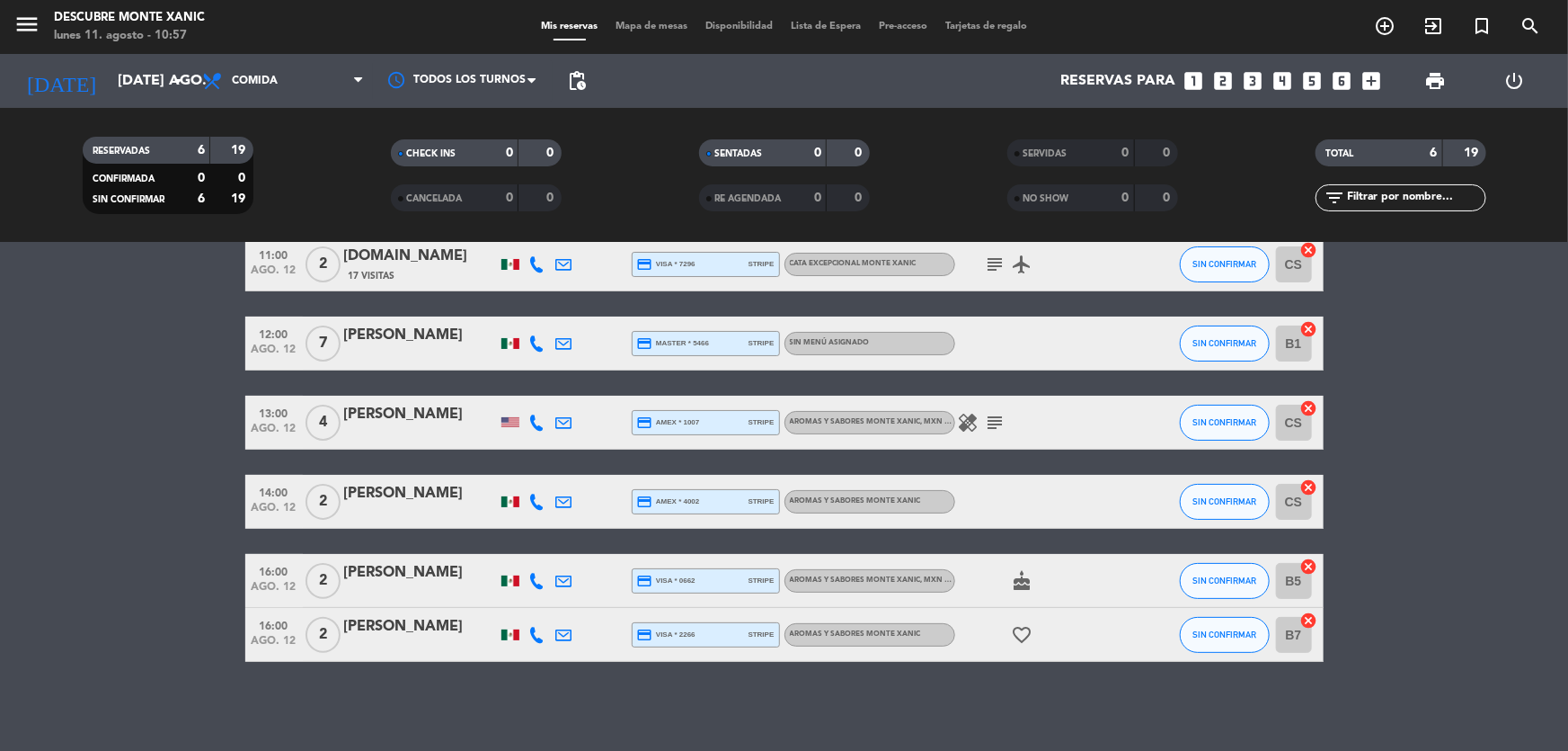
click at [992, 424] on icon "subject" at bounding box center [996, 423] width 22 height 22
click at [43, 484] on bookings-row "11:00 ago. 12 2 [DOMAIN_NAME] 17 Visitas credit_card visa * 7296 stripe Cata Ex…" at bounding box center [784, 449] width 1568 height 425
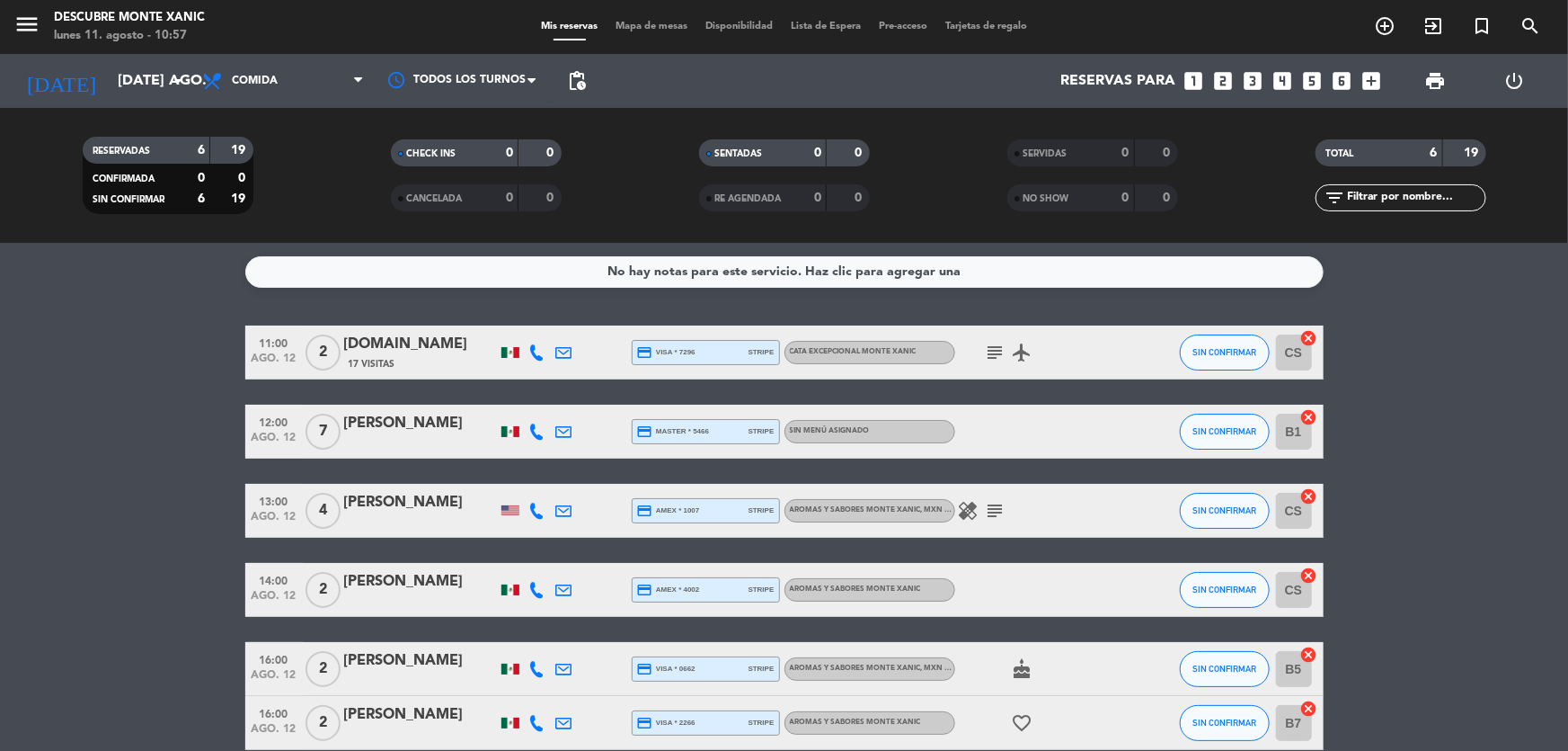
scroll to position [0, 0]
